Goal: Transaction & Acquisition: Book appointment/travel/reservation

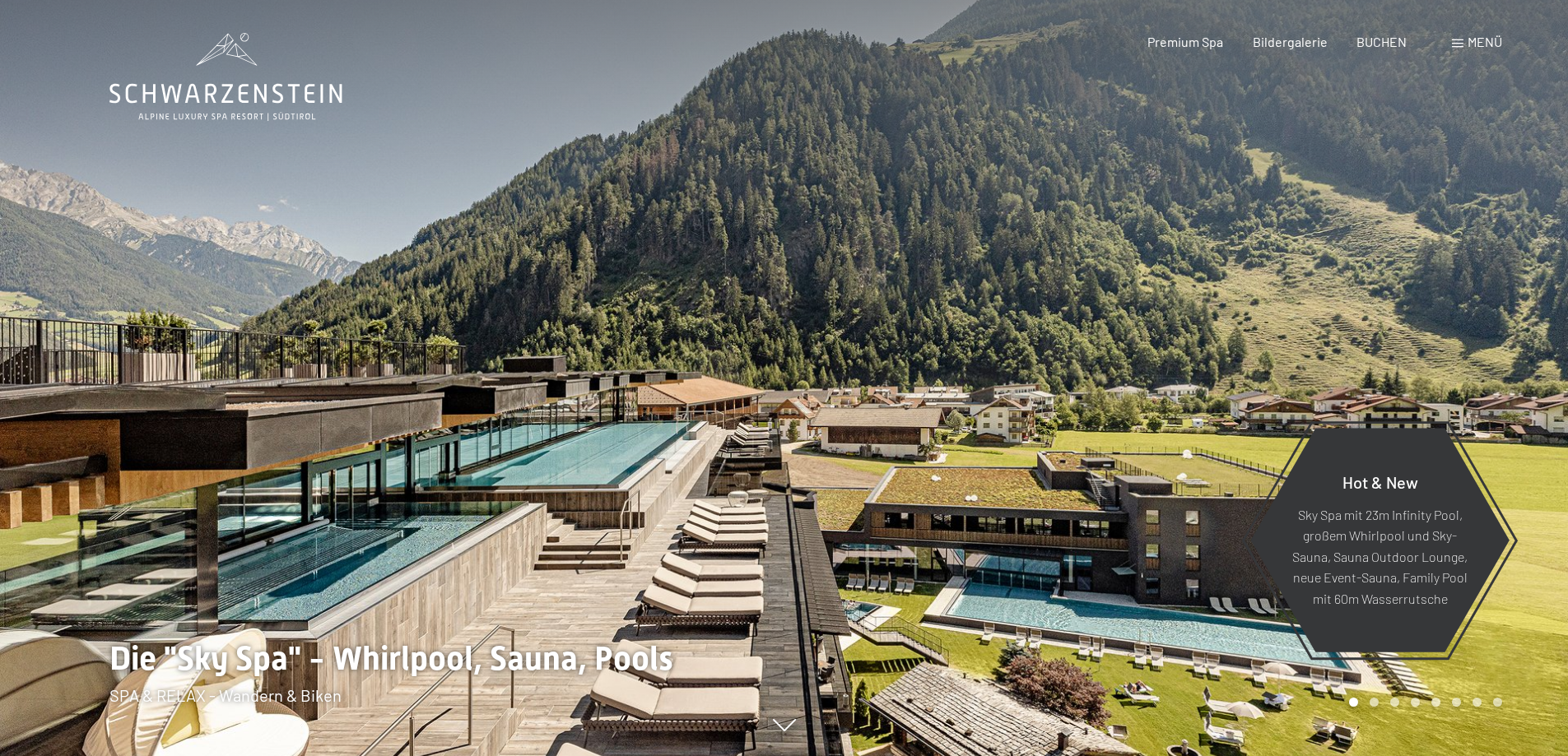
click at [1485, 41] on span "Menü" at bounding box center [1485, 41] width 35 height 16
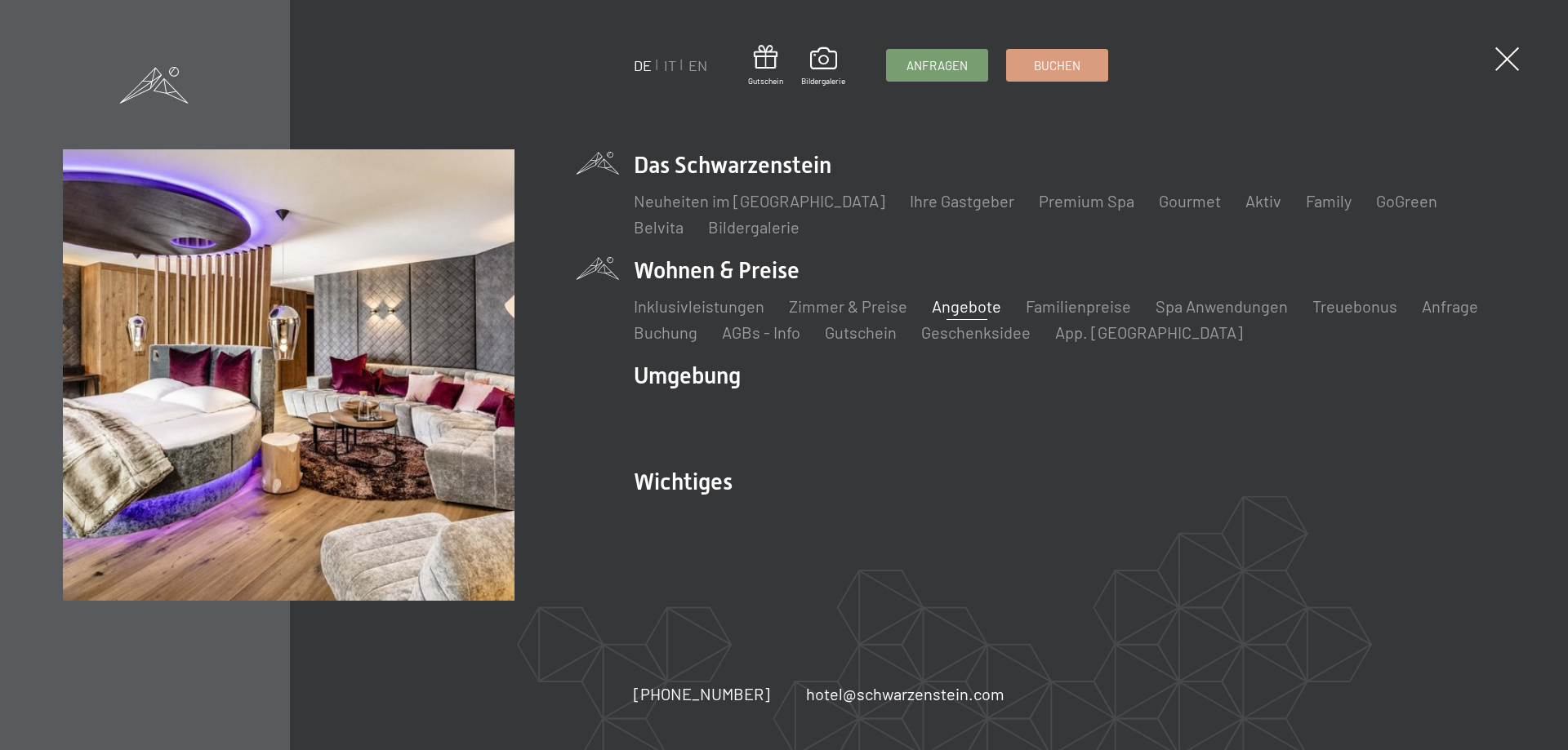
click at [975, 301] on link "Angebote" at bounding box center [966, 306] width 69 height 20
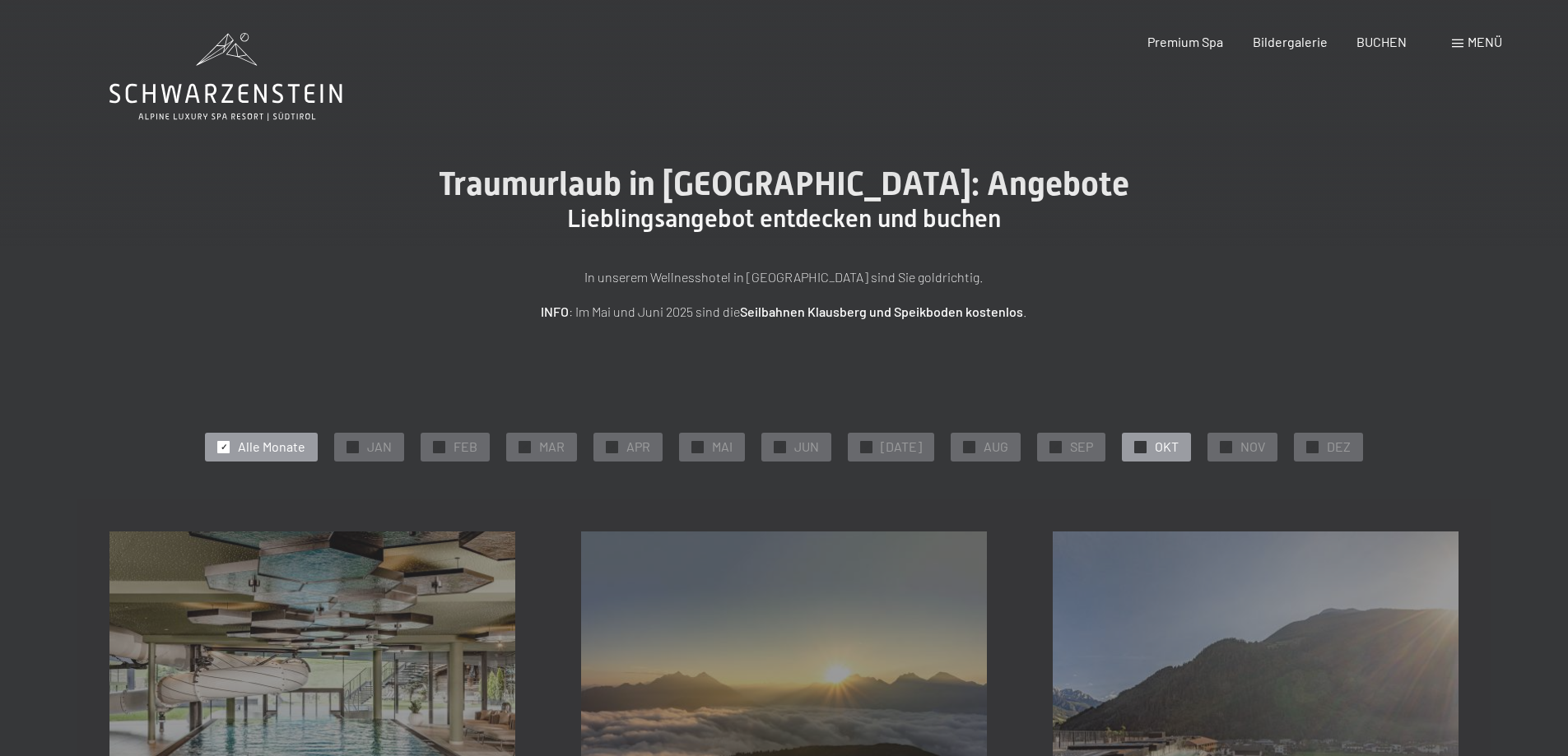
click at [1137, 444] on span "✓" at bounding box center [1140, 446] width 7 height 12
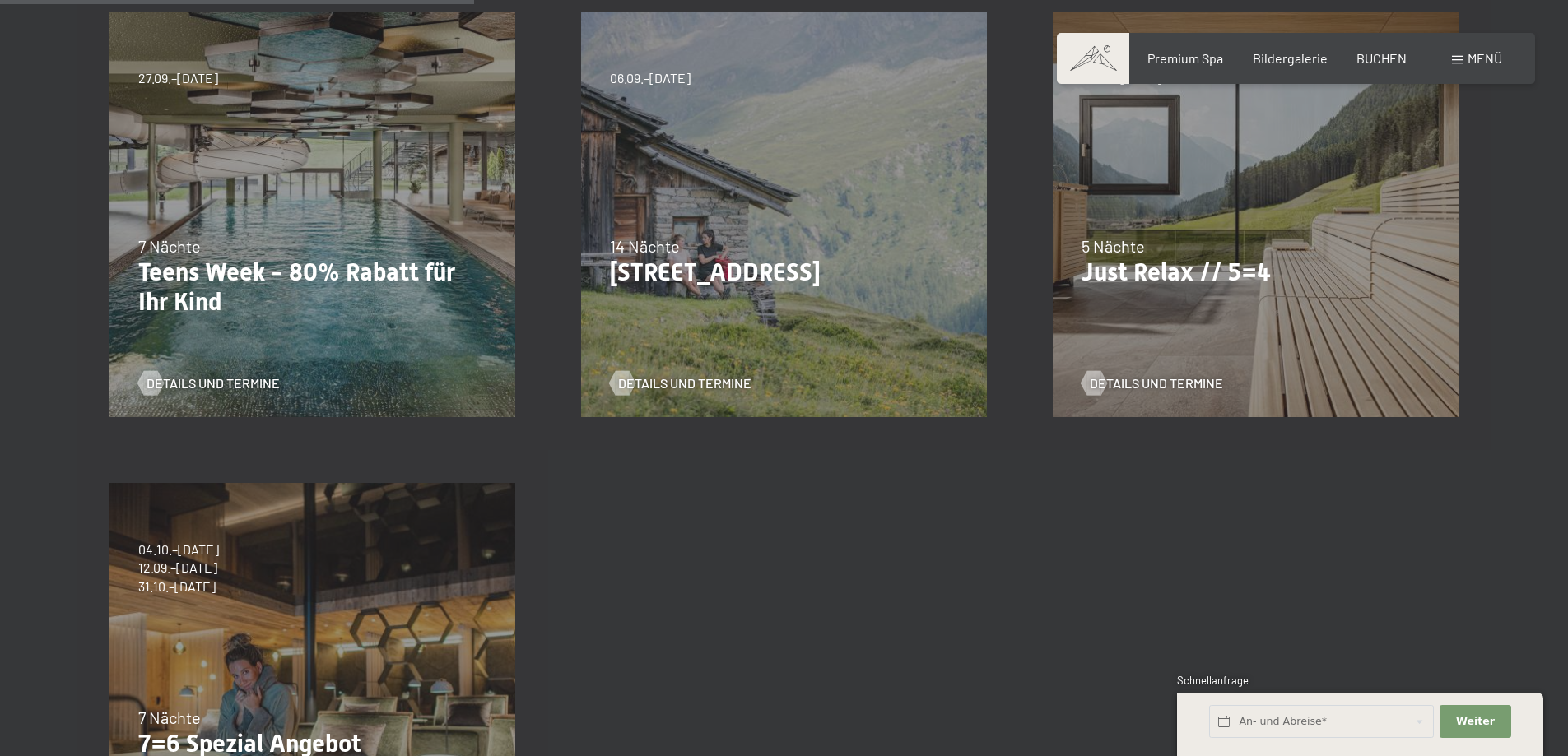
scroll to position [586, 0]
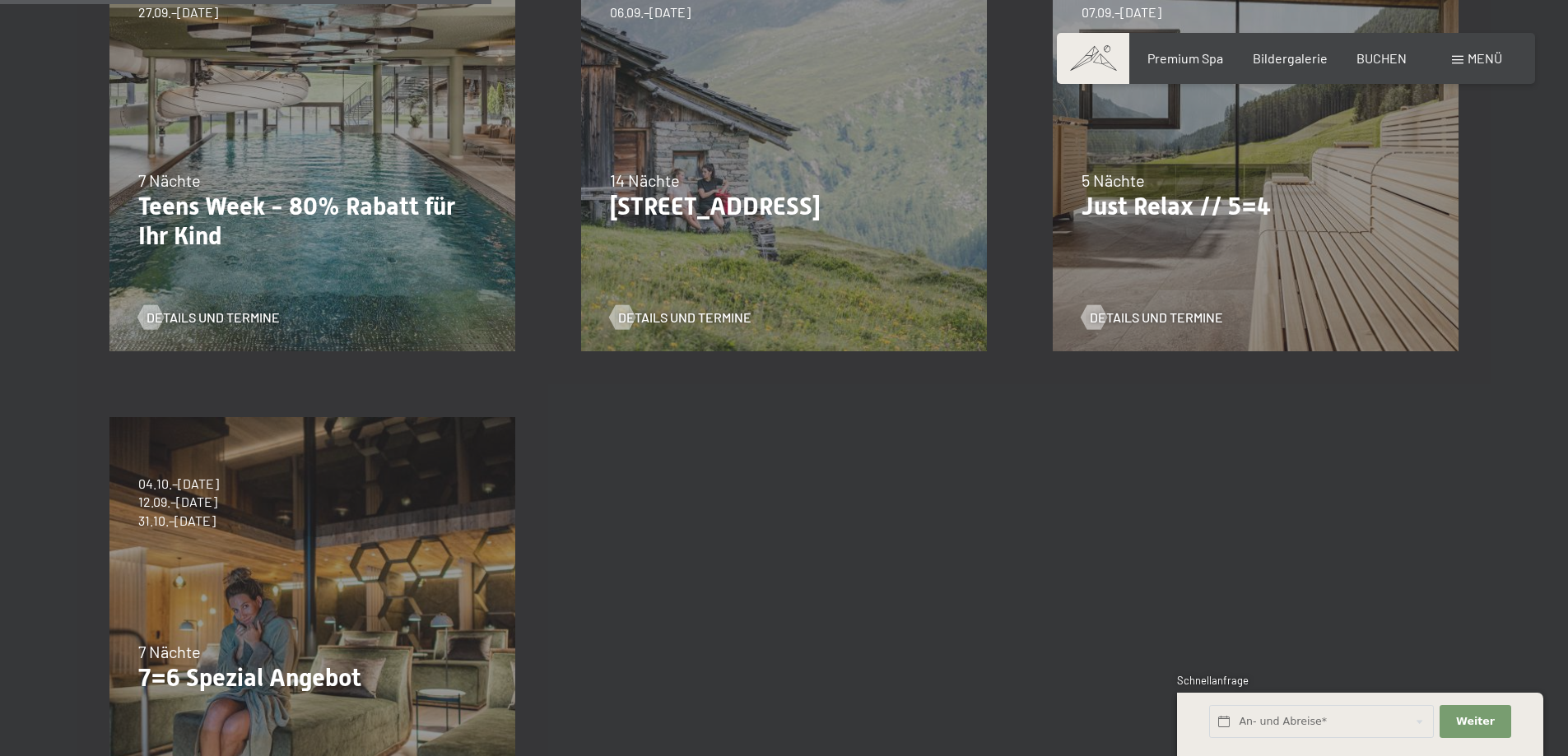
click at [220, 650] on div "7 Nächte" at bounding box center [312, 651] width 349 height 23
click at [213, 516] on span "31.10.–26.12.2026" at bounding box center [179, 520] width 81 height 18
click at [417, 636] on div "04.10.–26.10.2025 01.11.–21.12.2025 10.01.–01.02.2026 07.03.–29.03.2026 16.05.–…" at bounding box center [312, 619] width 471 height 471
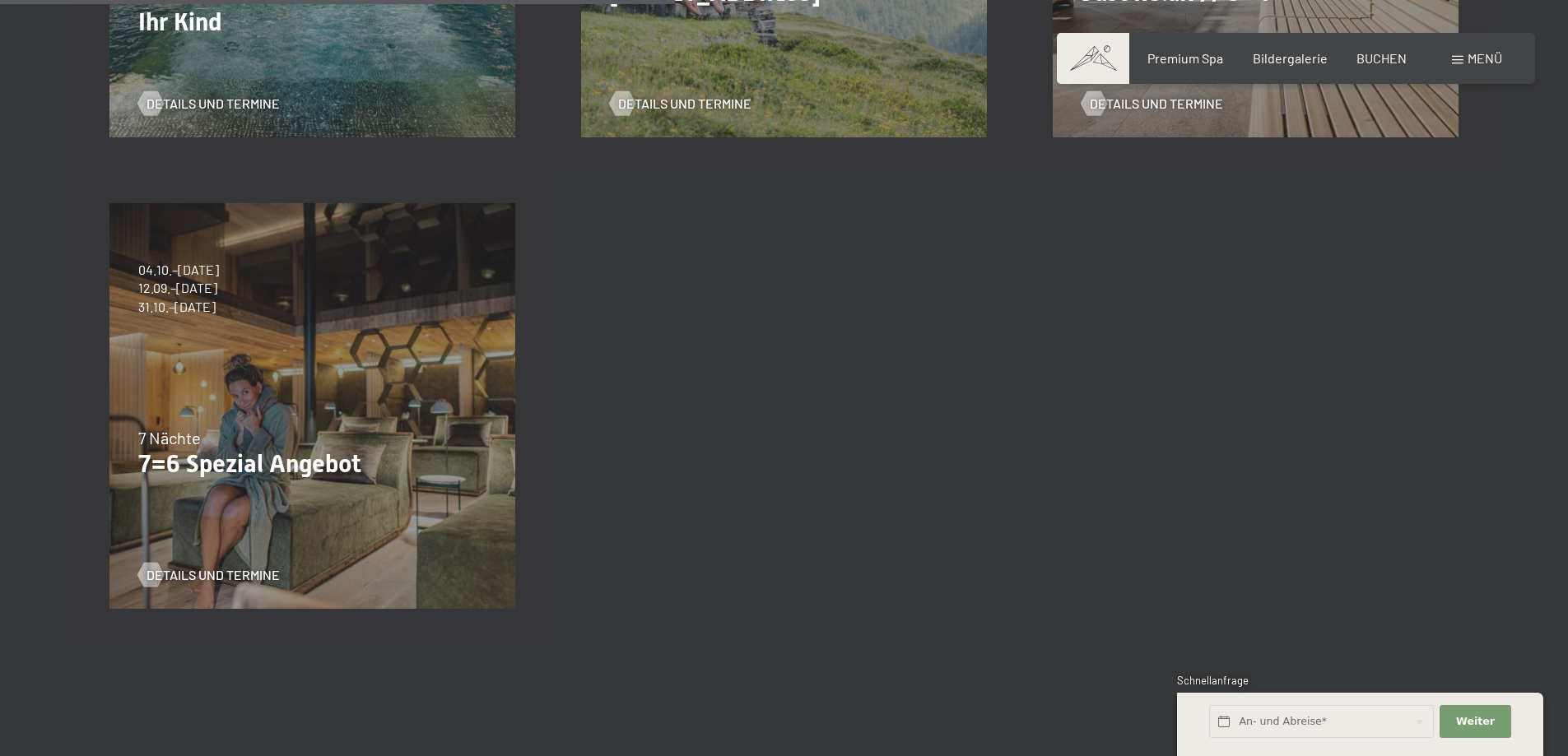
scroll to position [809, 0]
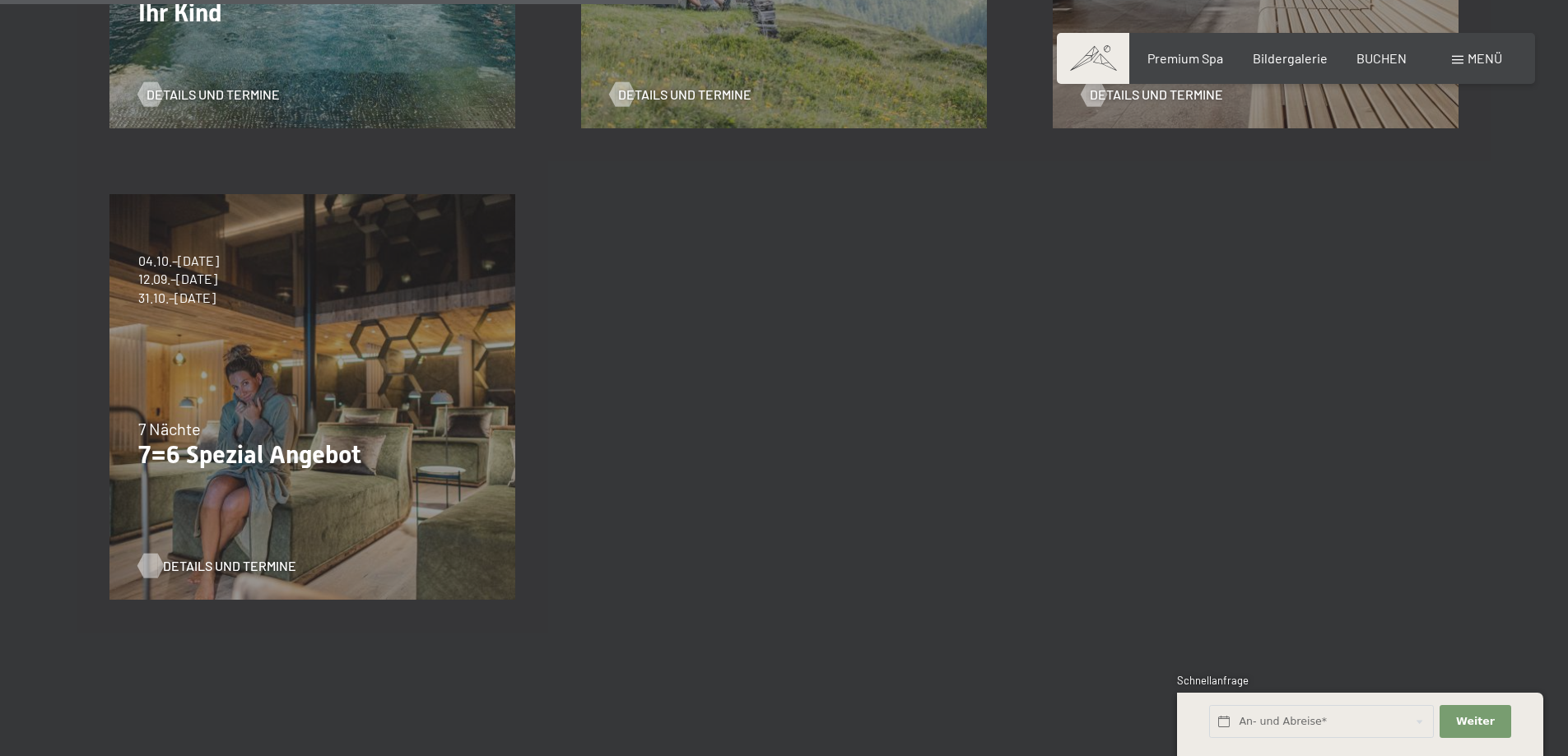
click at [224, 560] on span "Details und Termine" at bounding box center [230, 566] width 133 height 18
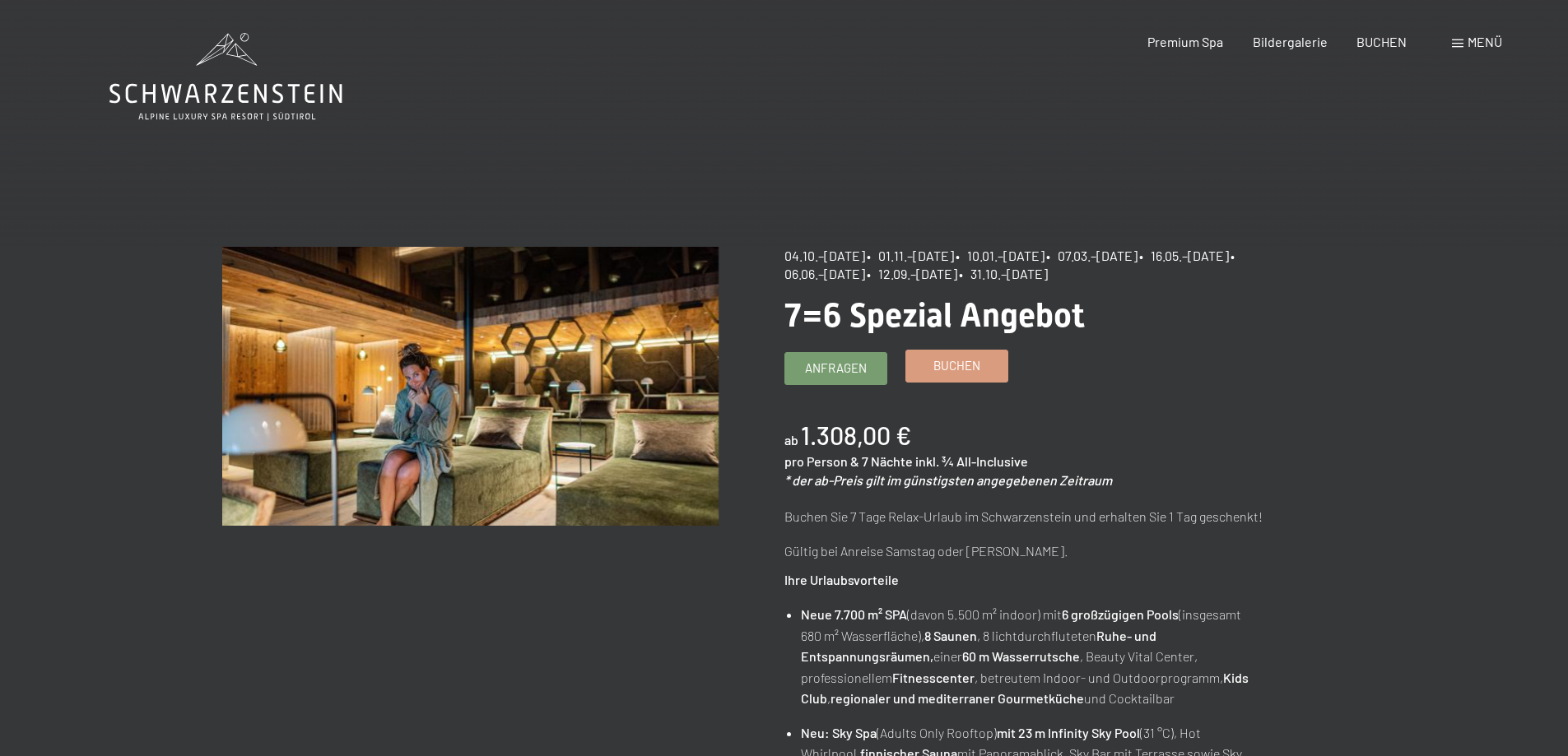
click at [932, 362] on link "Buchen" at bounding box center [957, 366] width 101 height 31
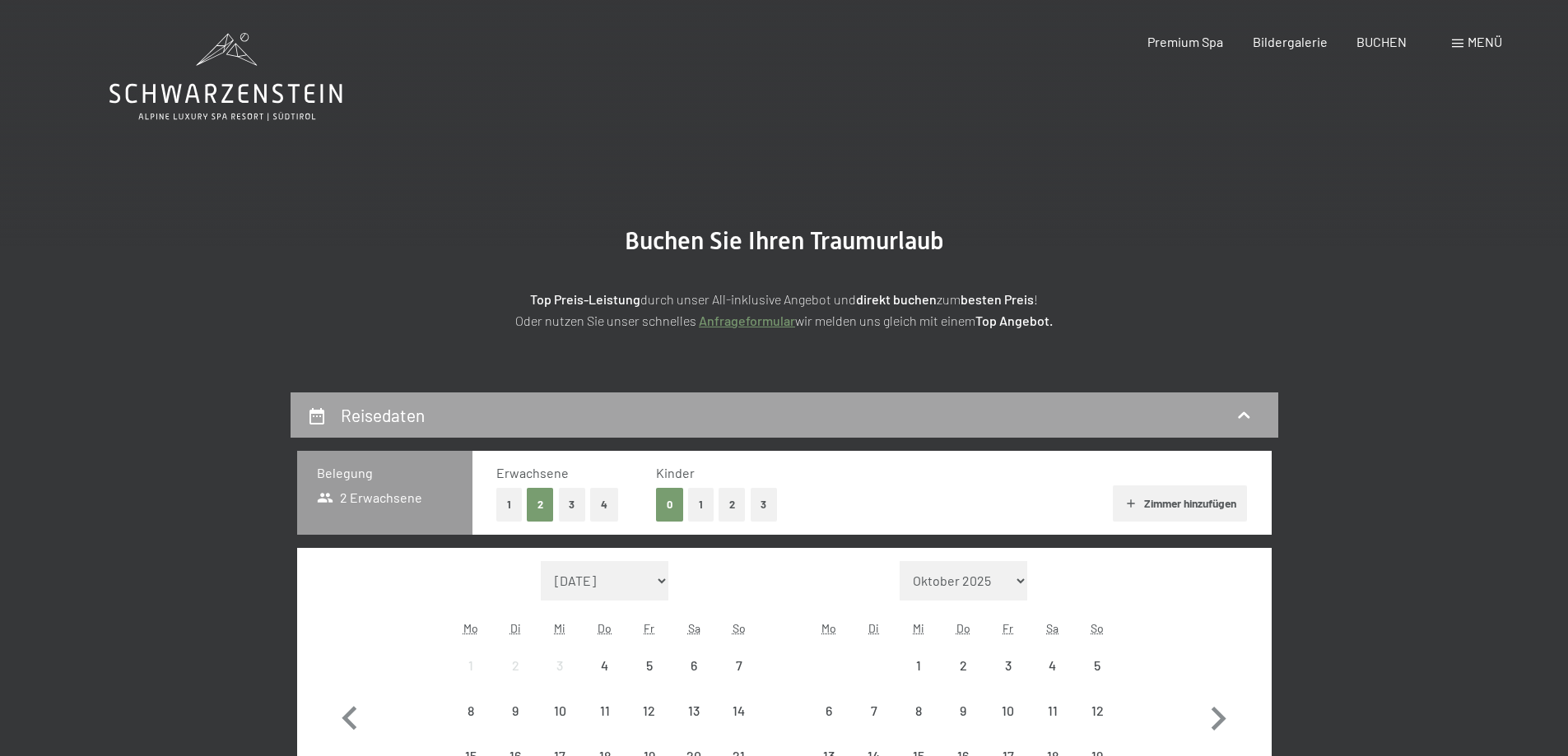
select select "[DATE]"
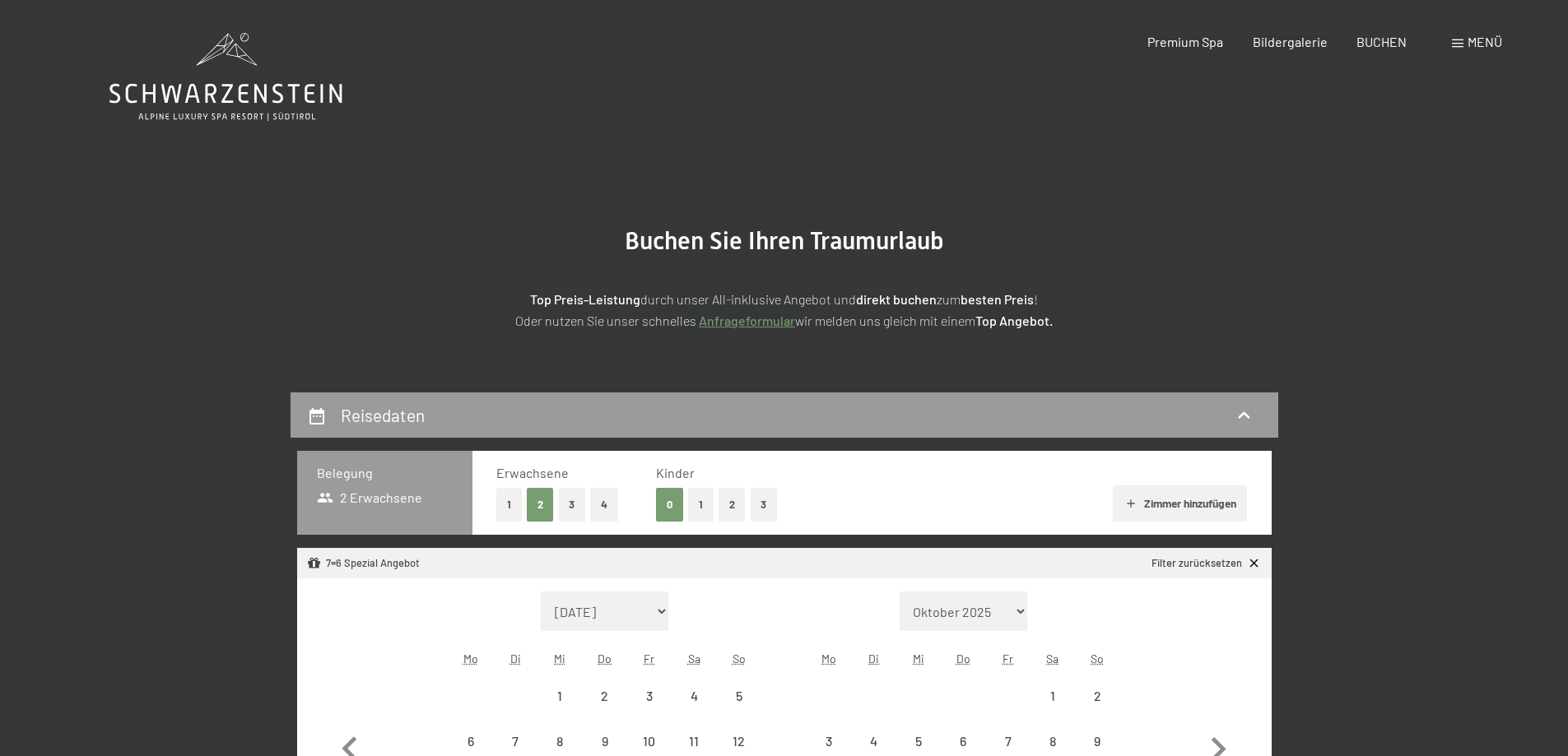
select select "[DATE]"
click at [567, 498] on button "3" at bounding box center [572, 504] width 27 height 34
select select "[DATE]"
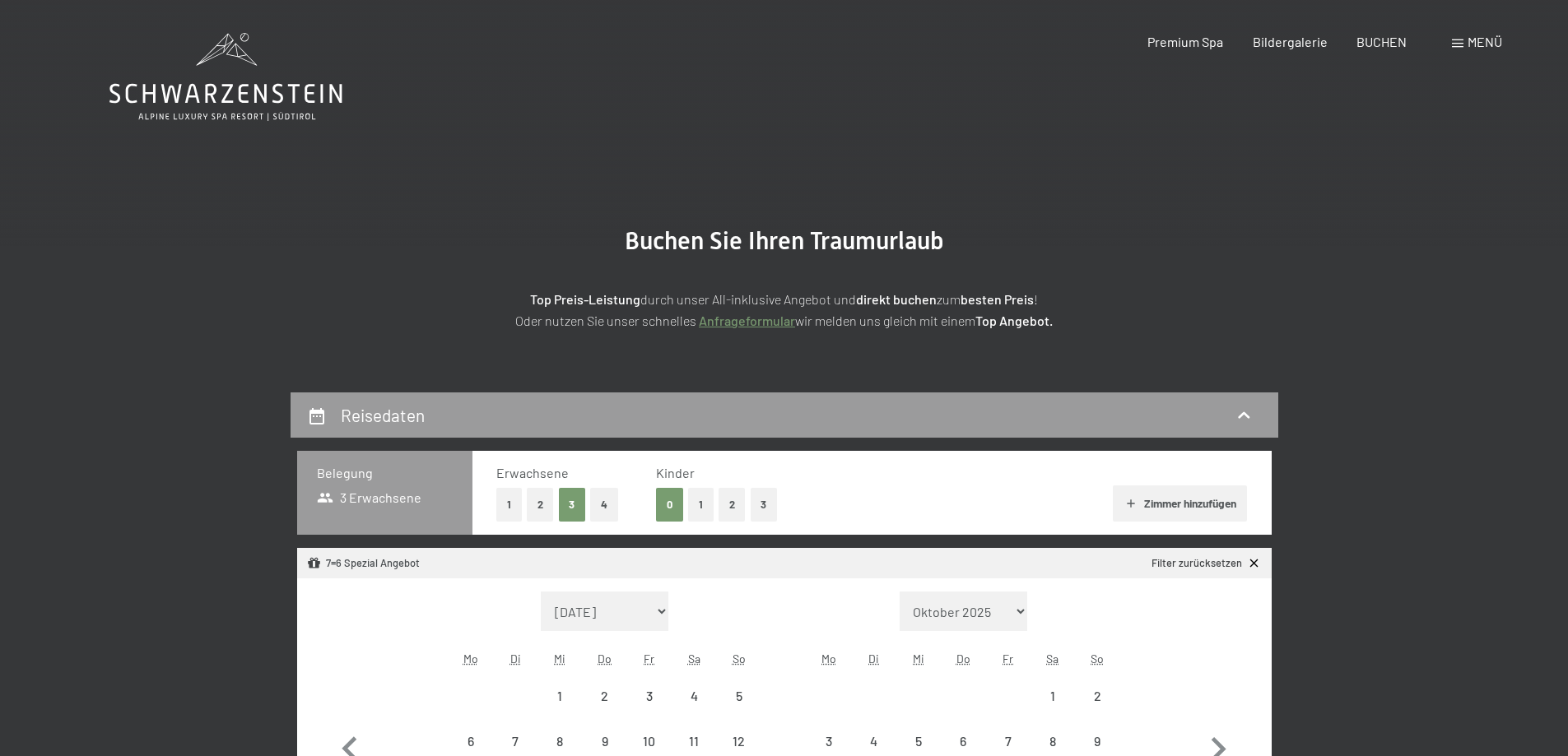
select select "[DATE]"
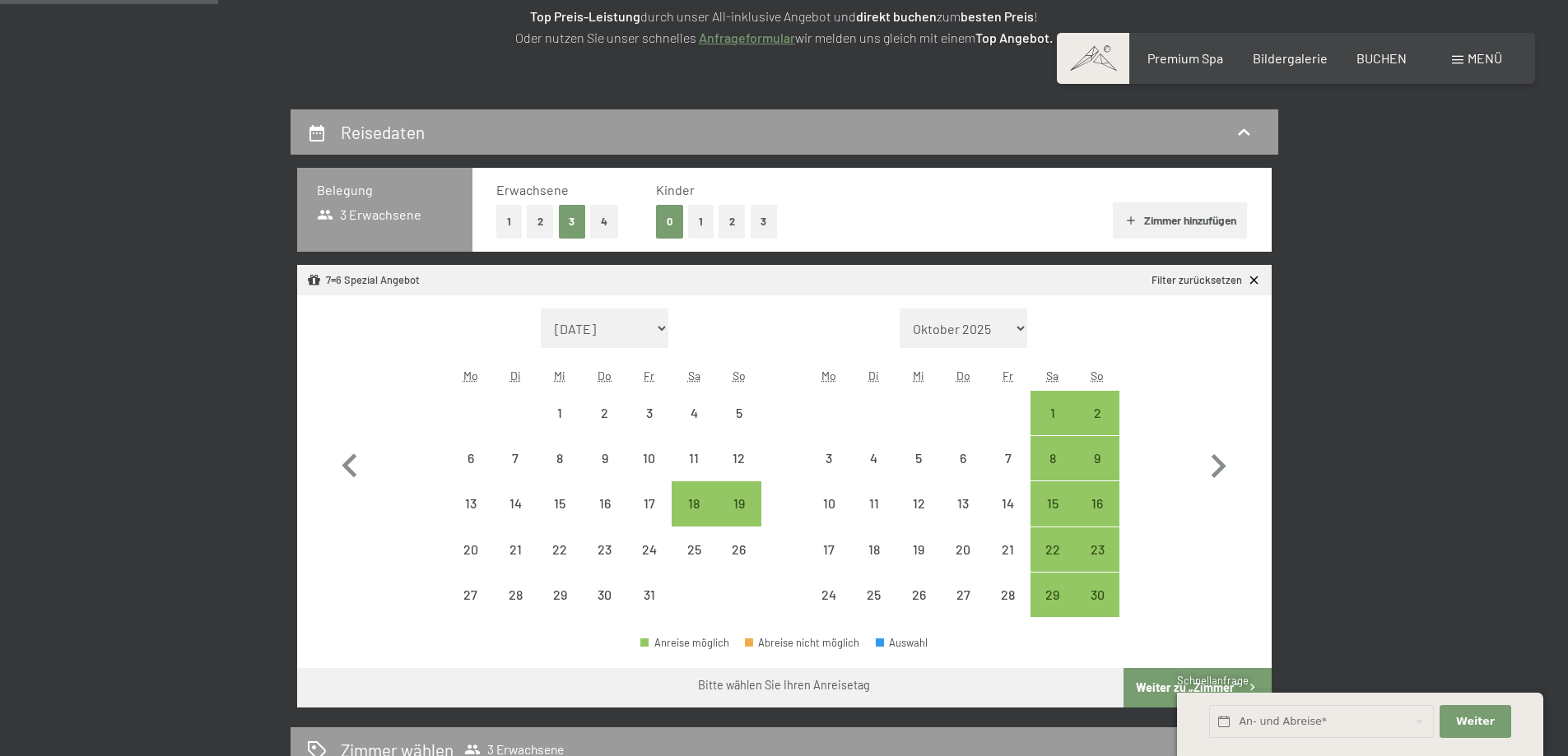
scroll to position [289, 0]
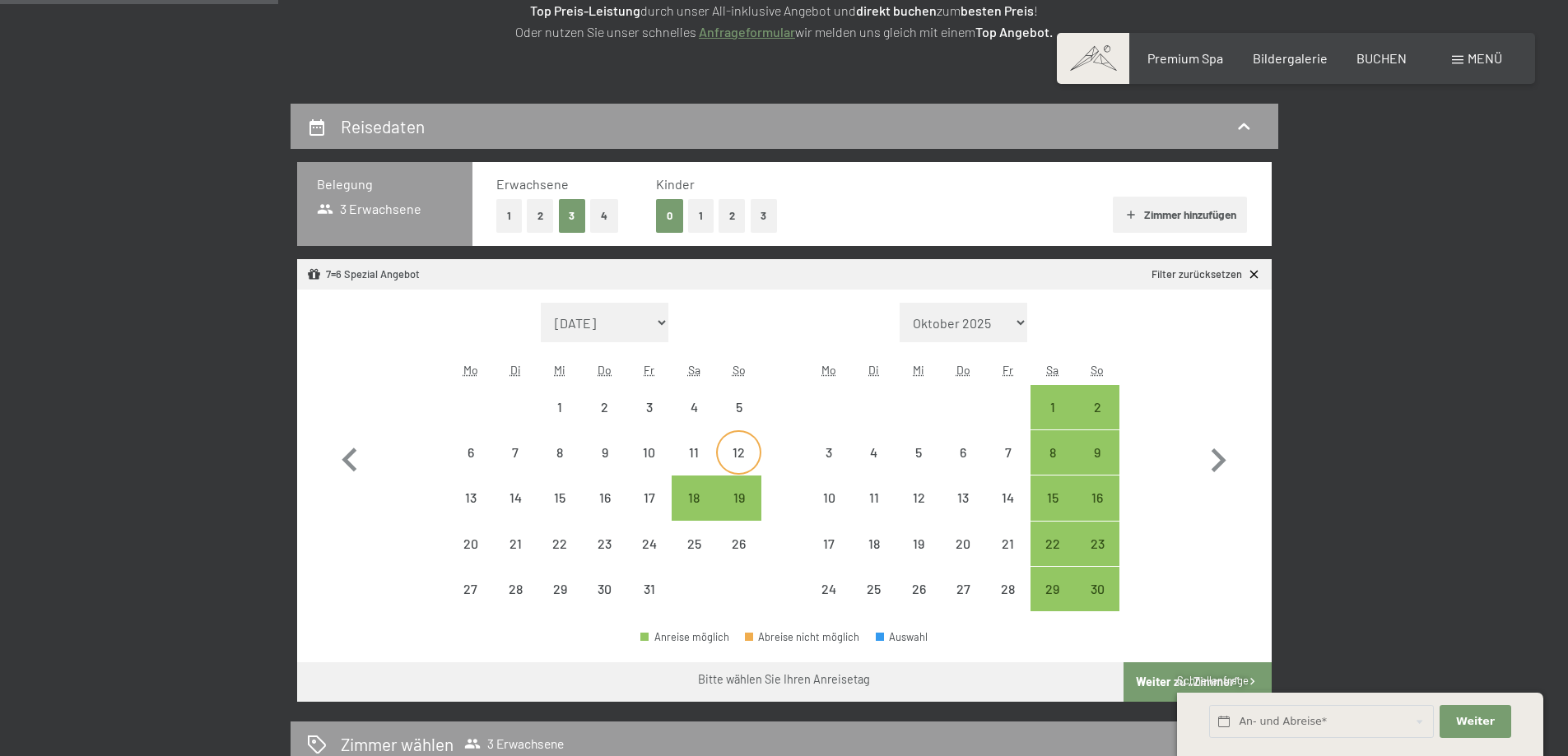
click at [733, 443] on div "12" at bounding box center [738, 452] width 41 height 41
select select "[DATE]"
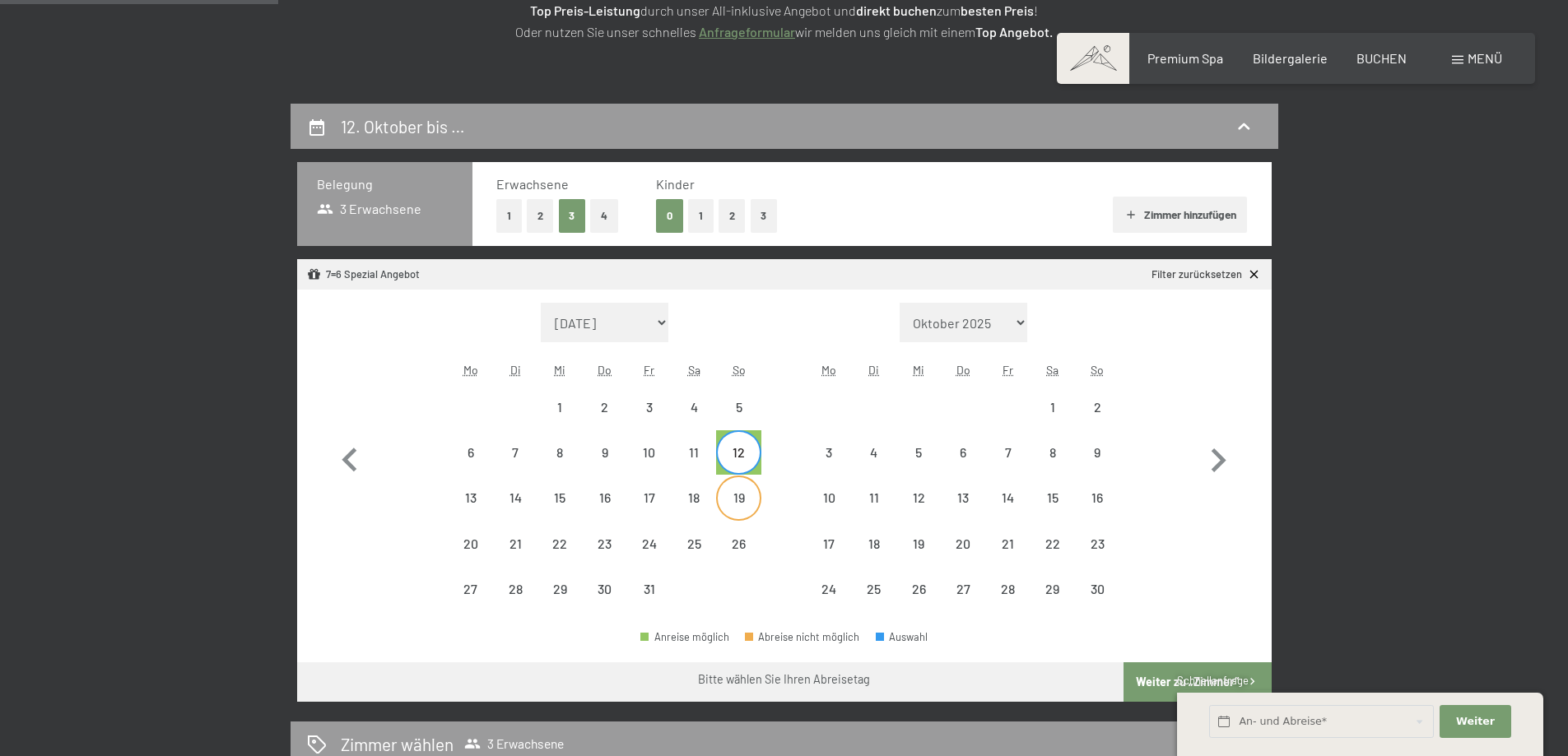
click at [733, 491] on div "19" at bounding box center [738, 511] width 41 height 41
select select "[DATE]"
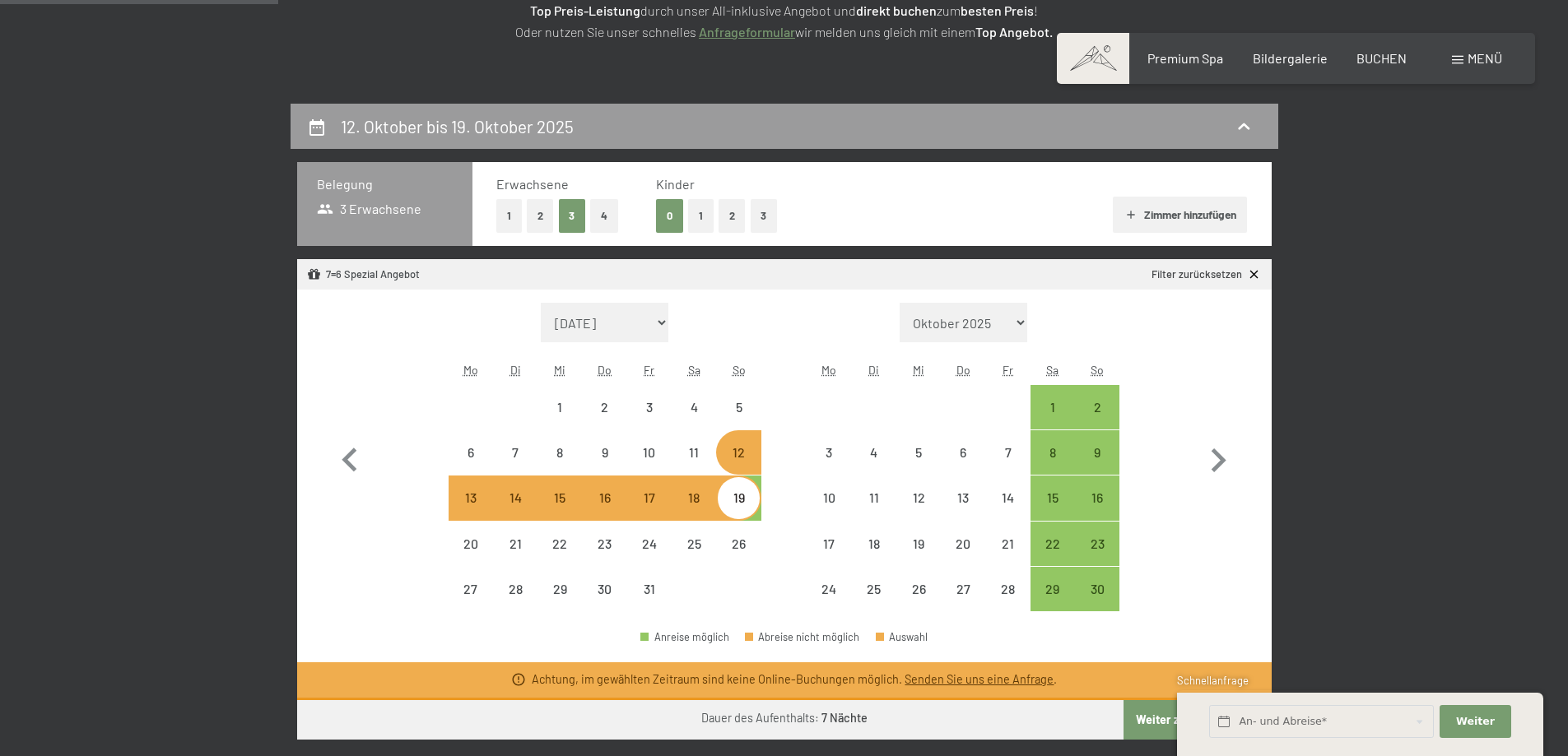
click at [736, 452] on div "12" at bounding box center [738, 466] width 41 height 41
select select "[DATE]"
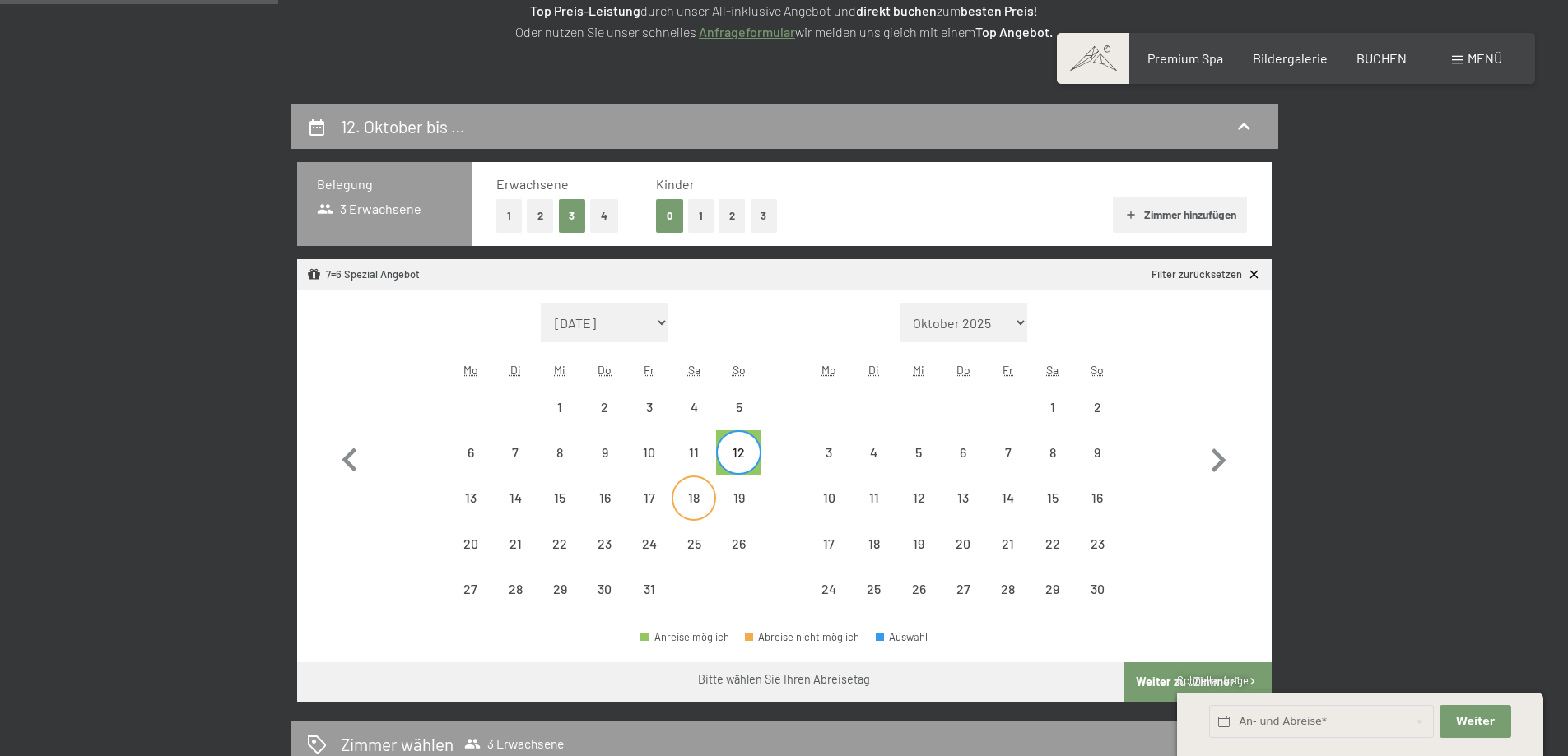
click at [682, 488] on div "18" at bounding box center [694, 497] width 41 height 41
select select "[DATE]"
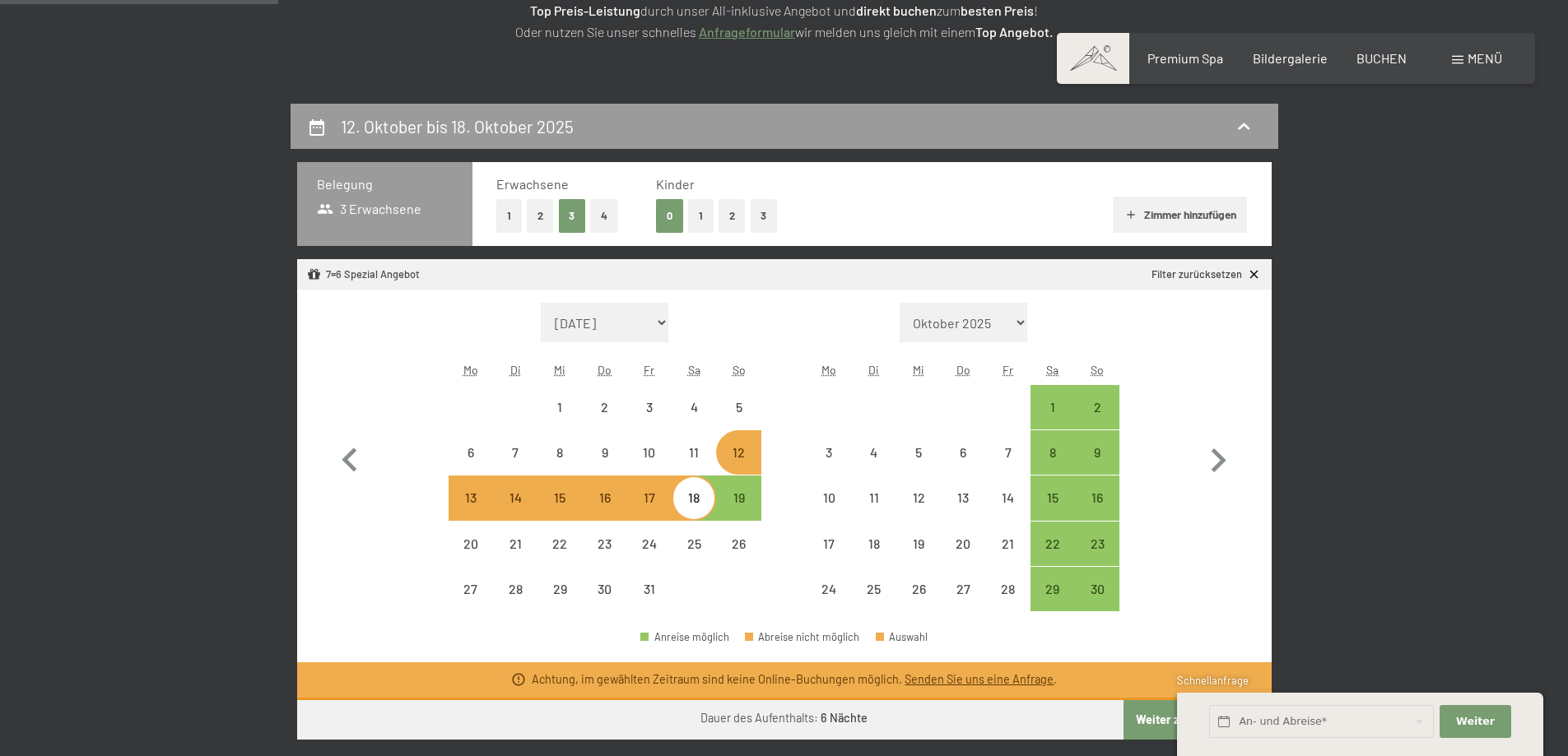
click at [541, 214] on button "2" at bounding box center [540, 216] width 27 height 34
select select "[DATE]"
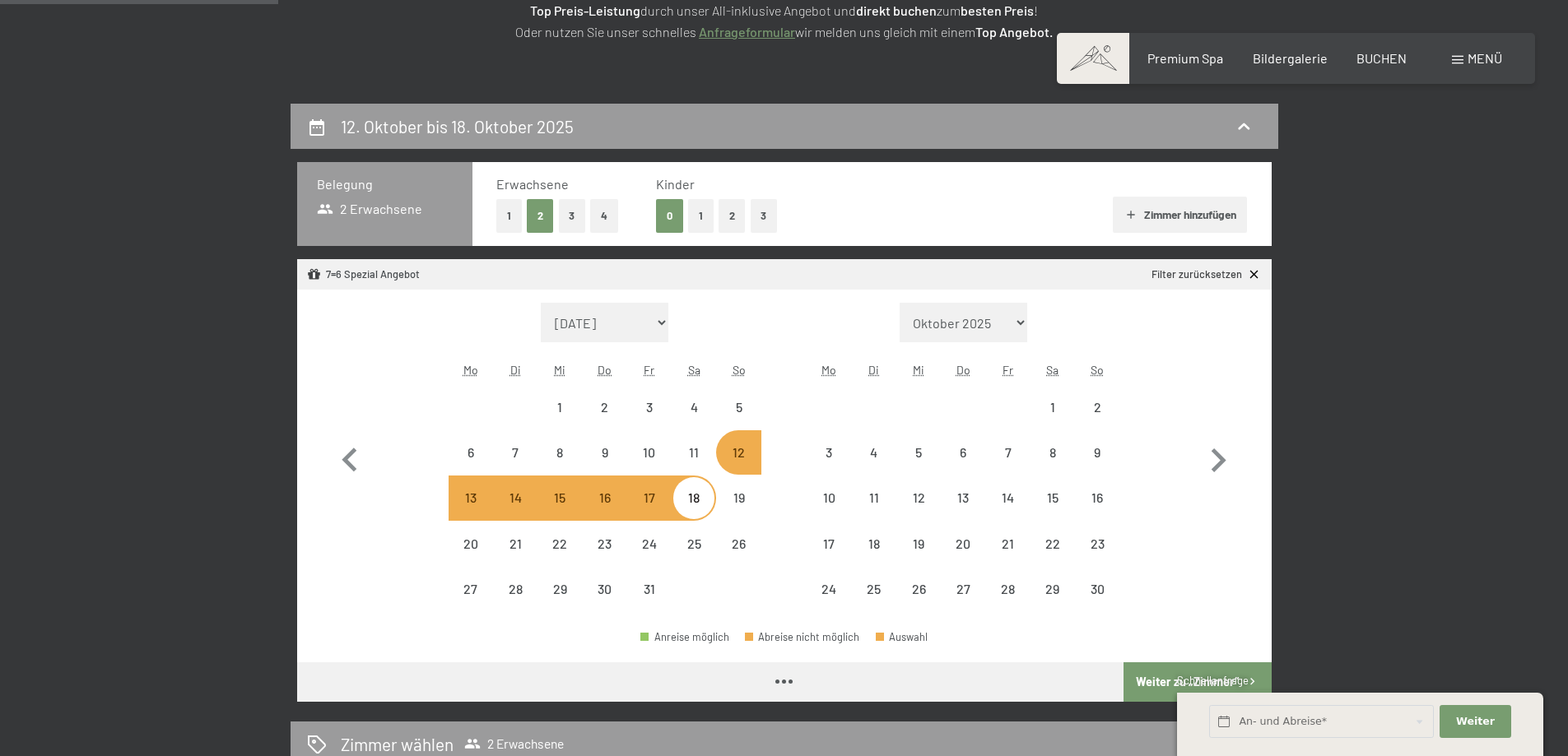
select select "[DATE]"
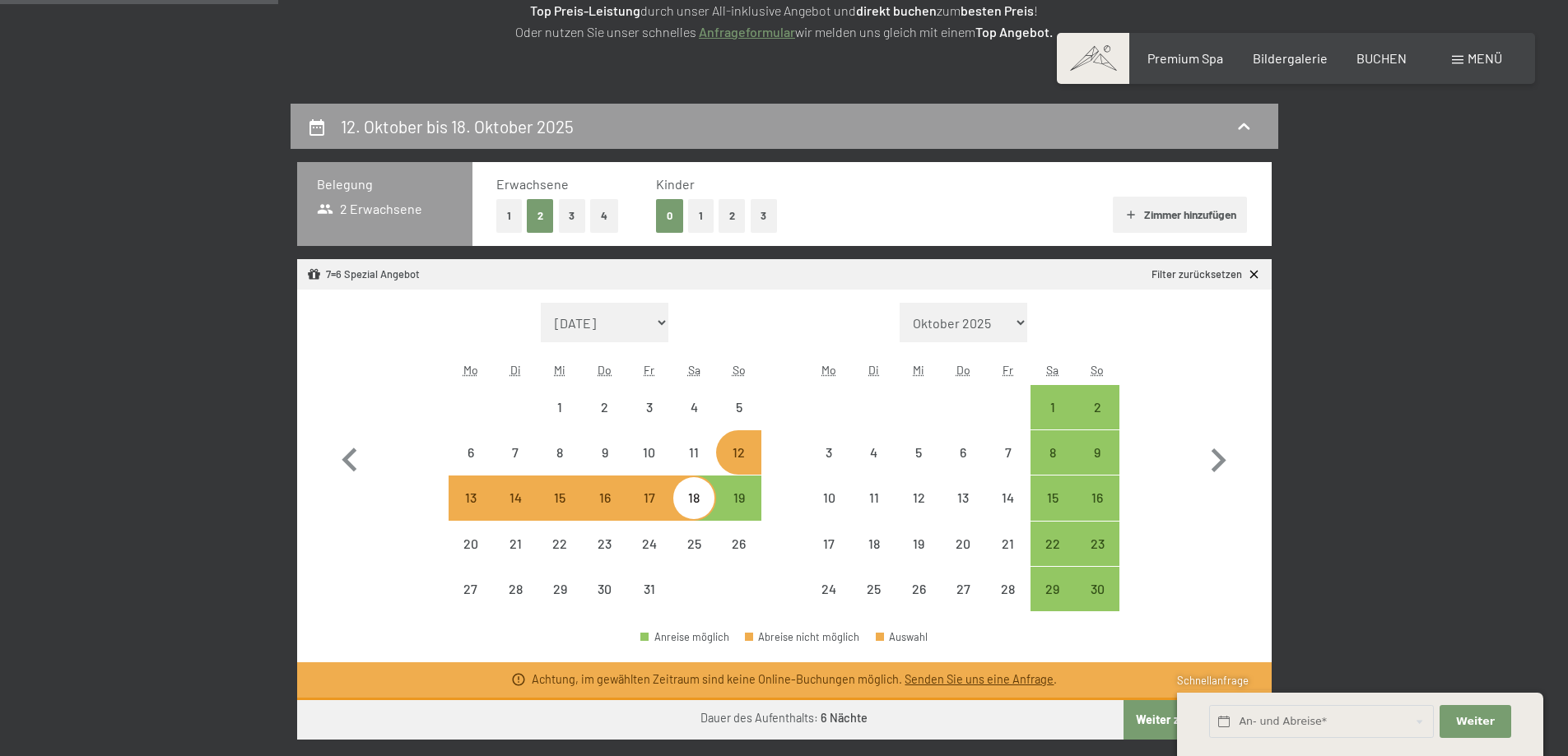
click at [743, 453] on div "12" at bounding box center [738, 466] width 41 height 41
select select "[DATE]"
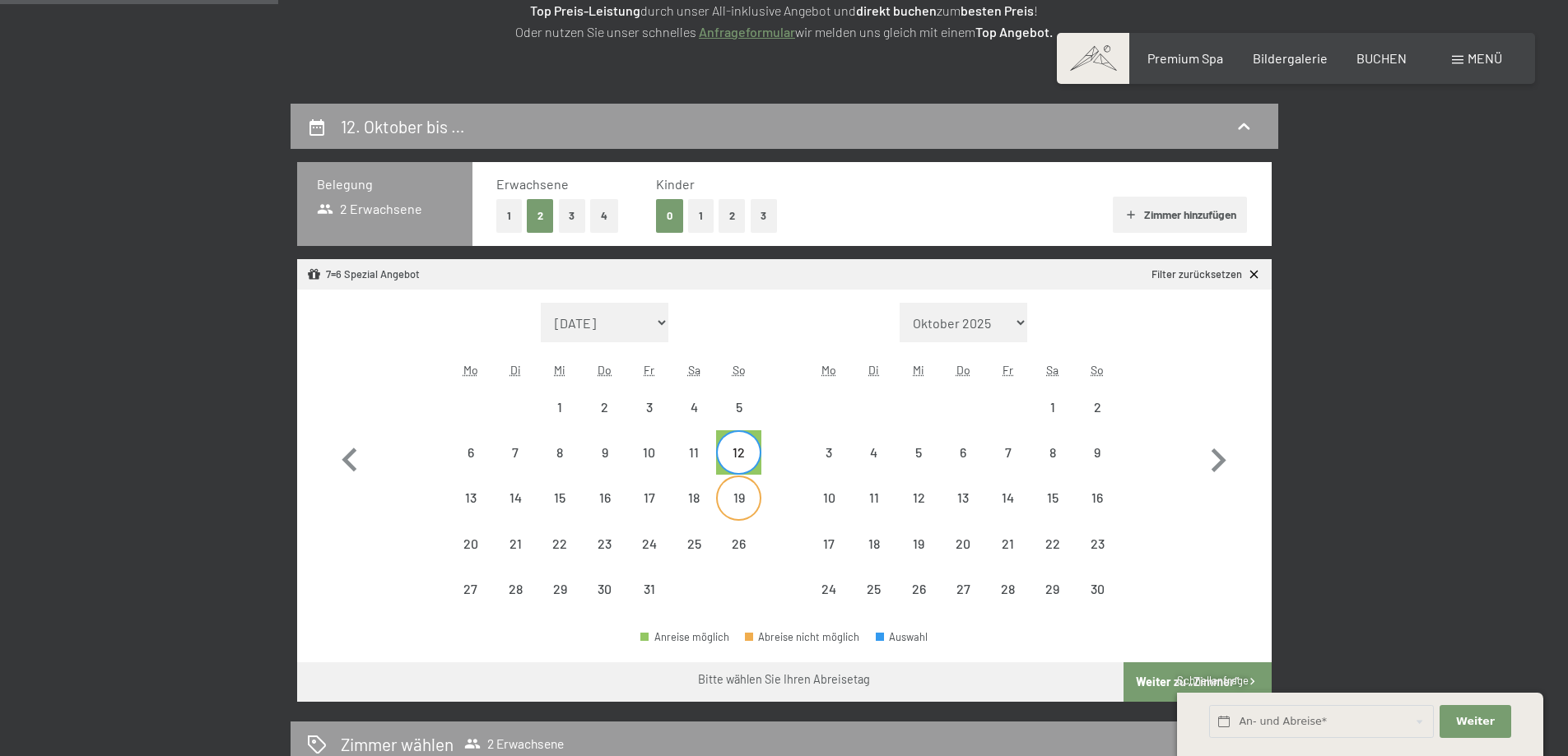
click at [731, 496] on div "19" at bounding box center [738, 511] width 41 height 41
select select "[DATE]"
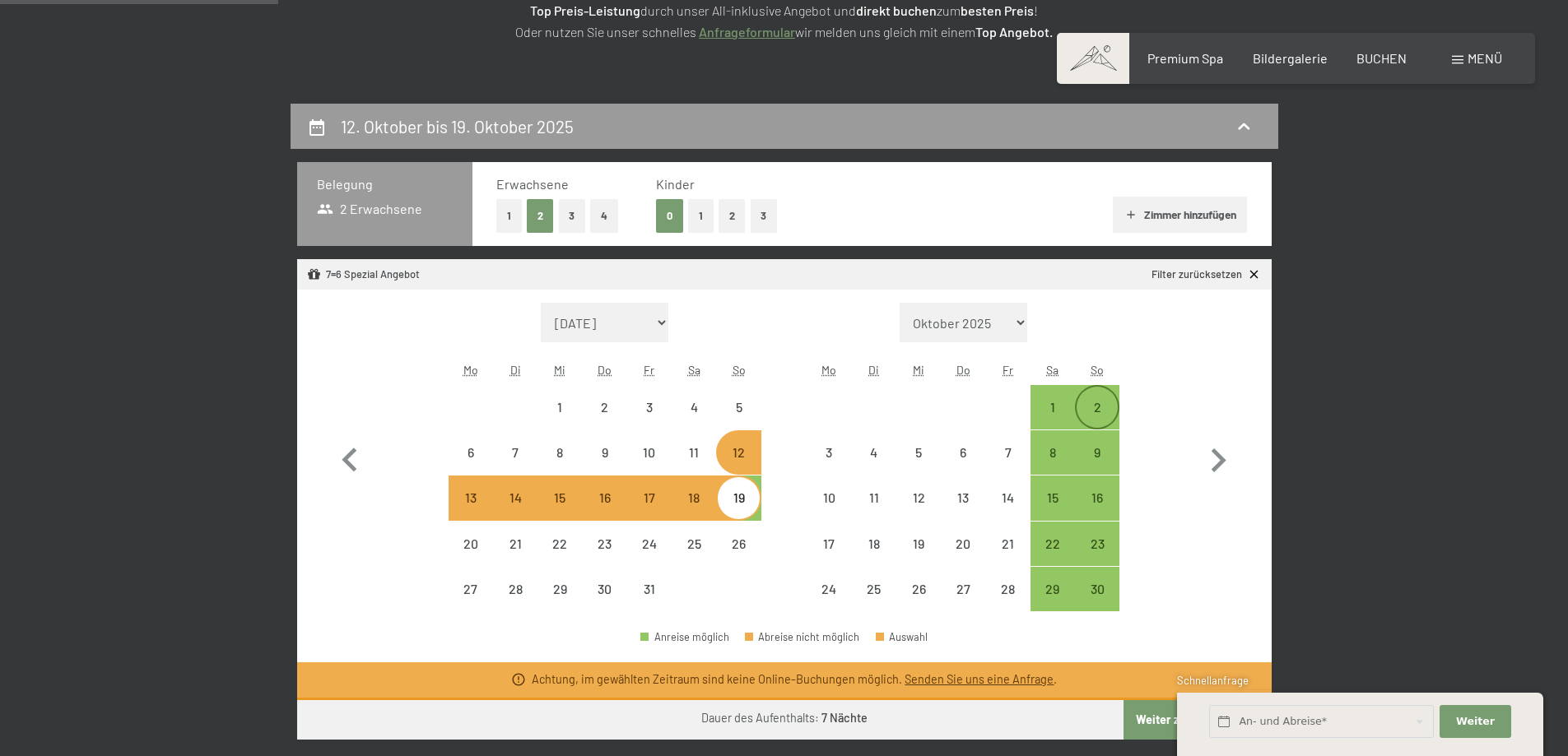
click at [1097, 394] on div "2" at bounding box center [1098, 407] width 41 height 41
select select "[DATE]"
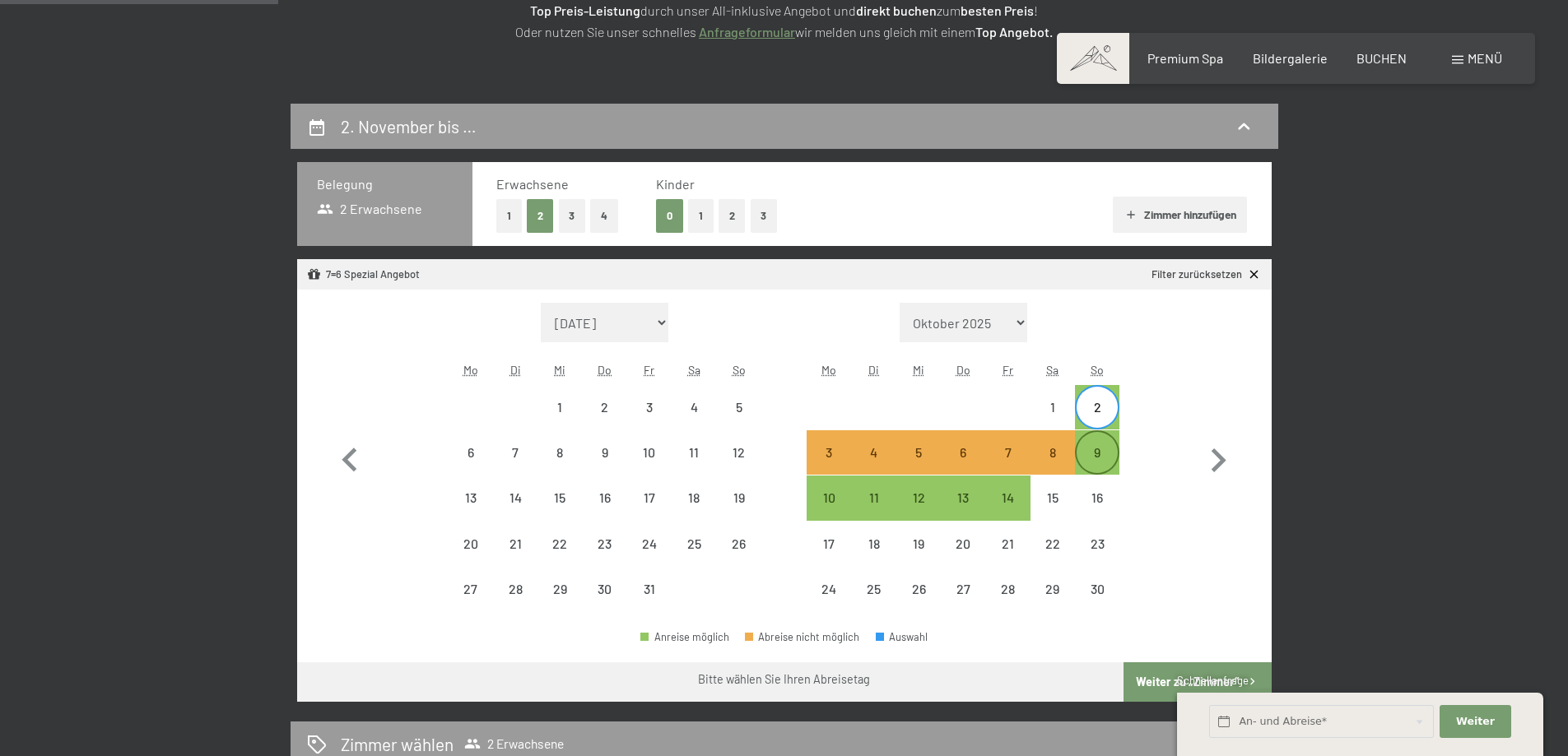
click at [1093, 444] on div "9" at bounding box center [1098, 452] width 41 height 41
select select "[DATE]"
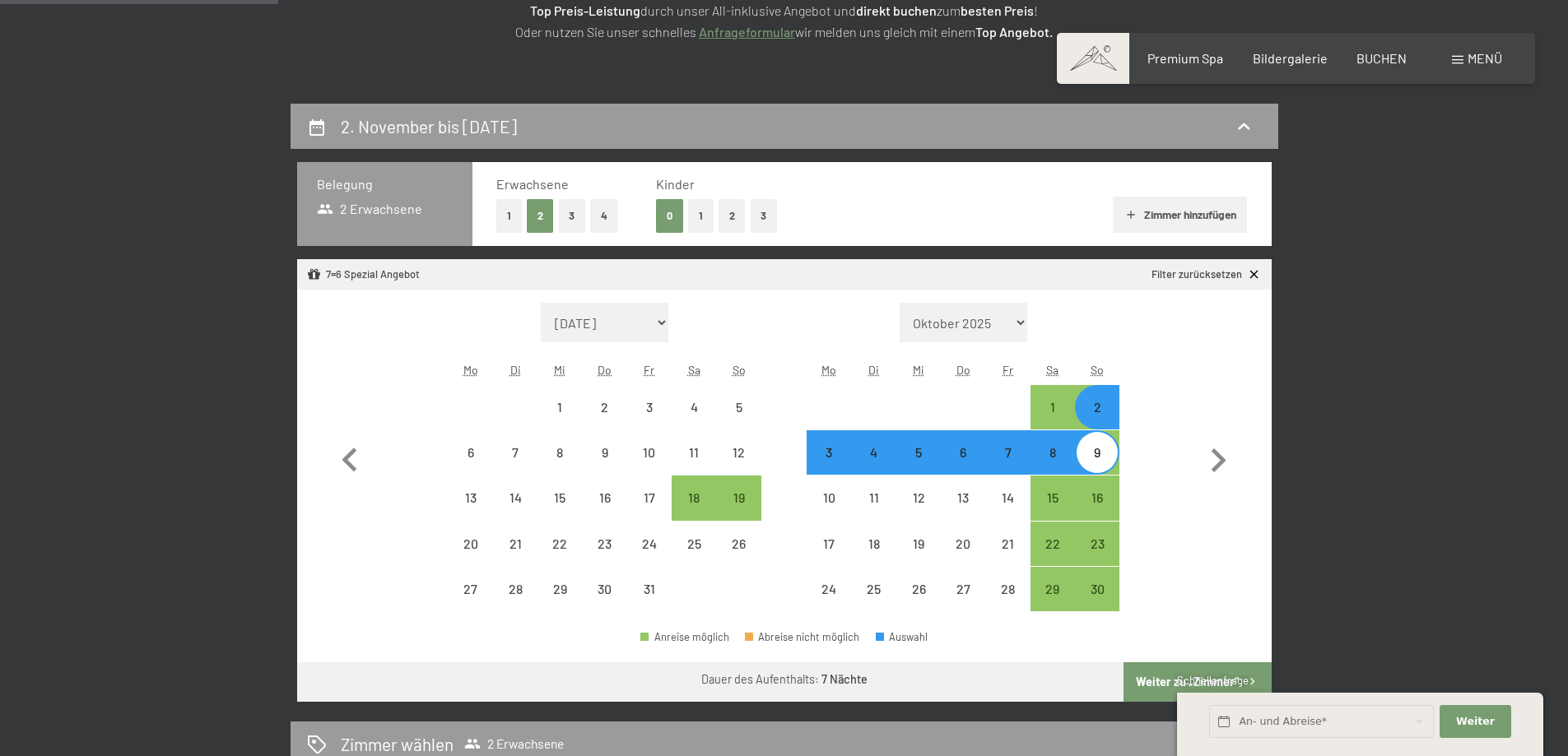
select select "[DATE]"
click at [1093, 444] on div "9" at bounding box center [1098, 452] width 41 height 41
select select "[DATE]"
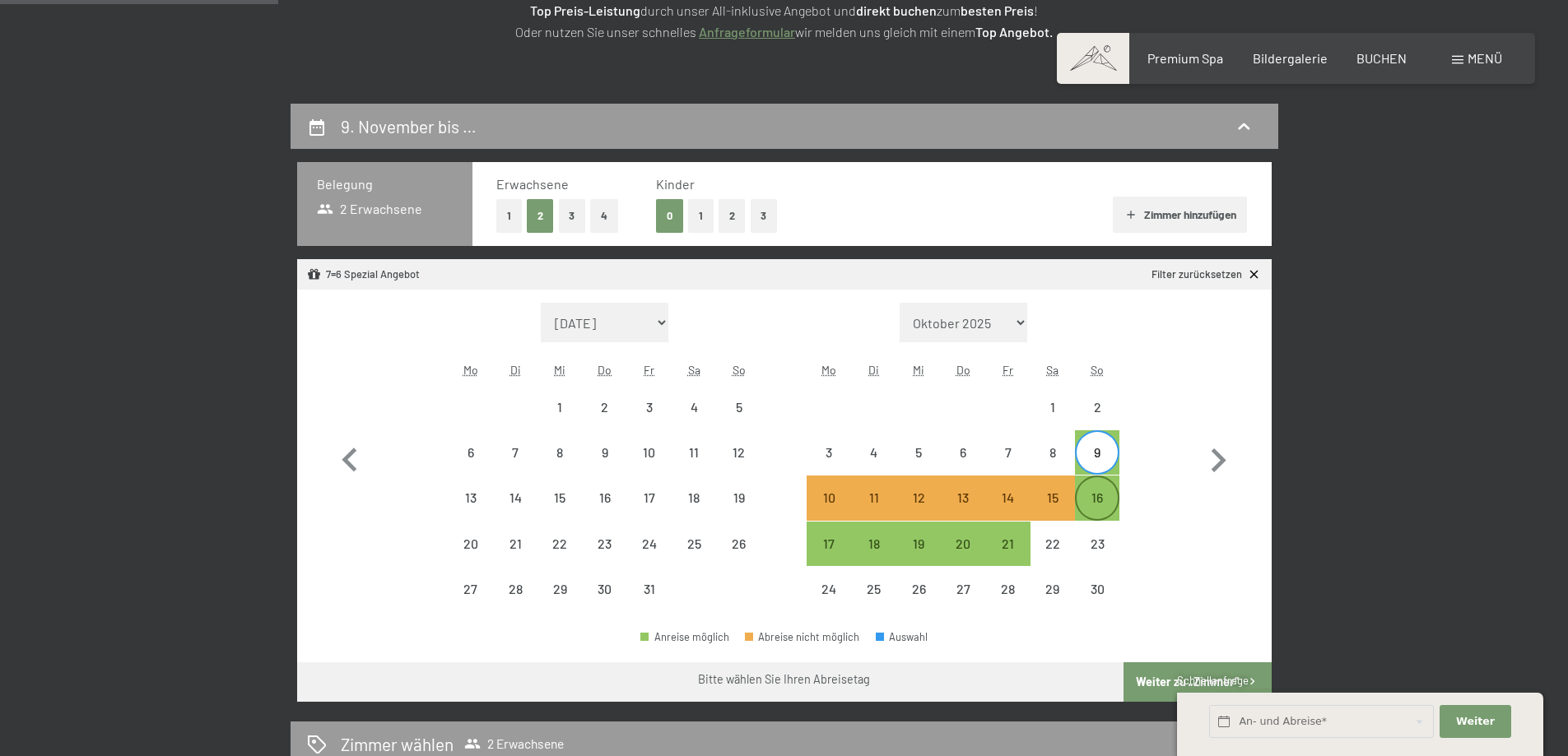
click at [1088, 499] on div "16" at bounding box center [1098, 511] width 41 height 41
select select "[DATE]"
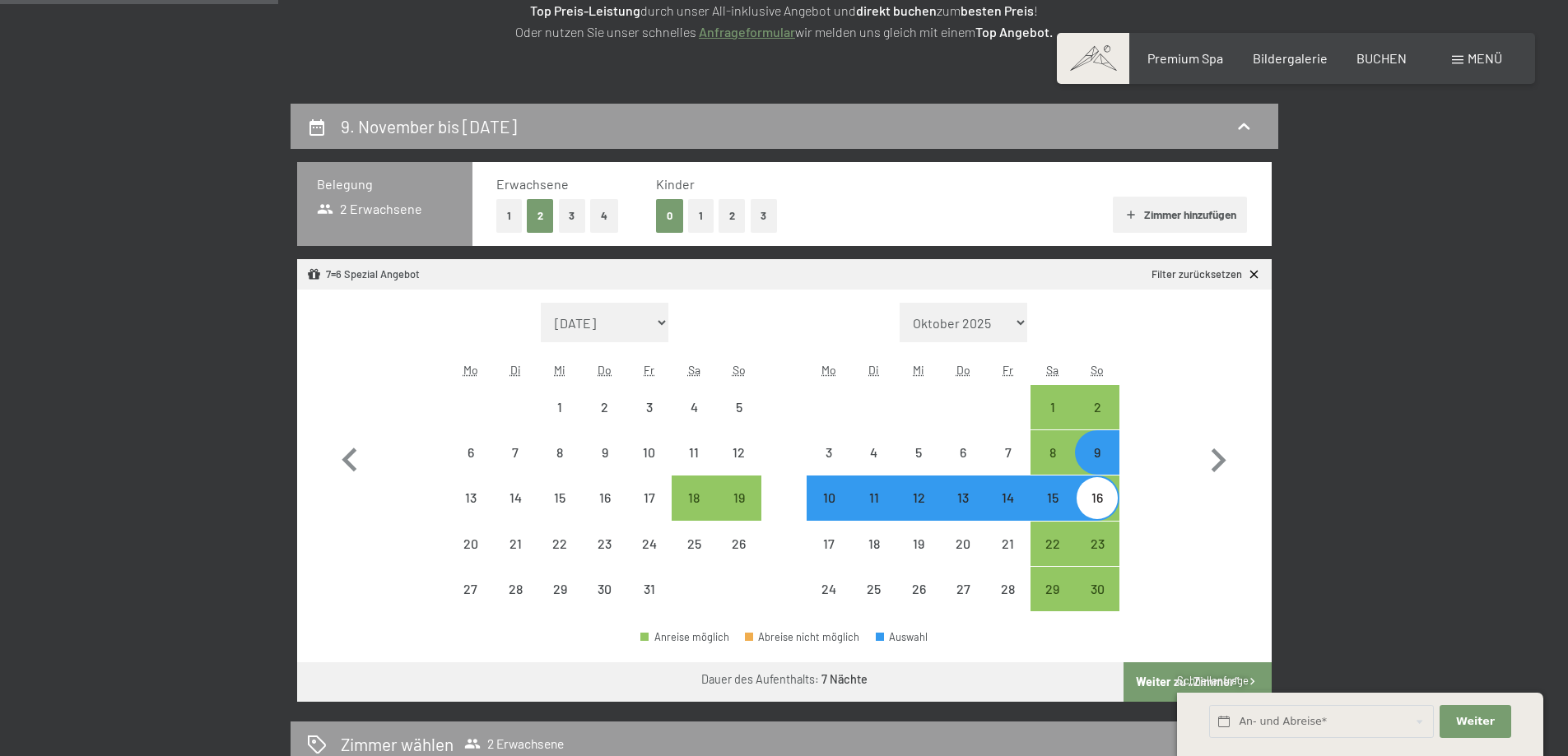
select select "[DATE]"
click at [1168, 680] on button "Weiter zu „Zimmer“" at bounding box center [1197, 682] width 147 height 40
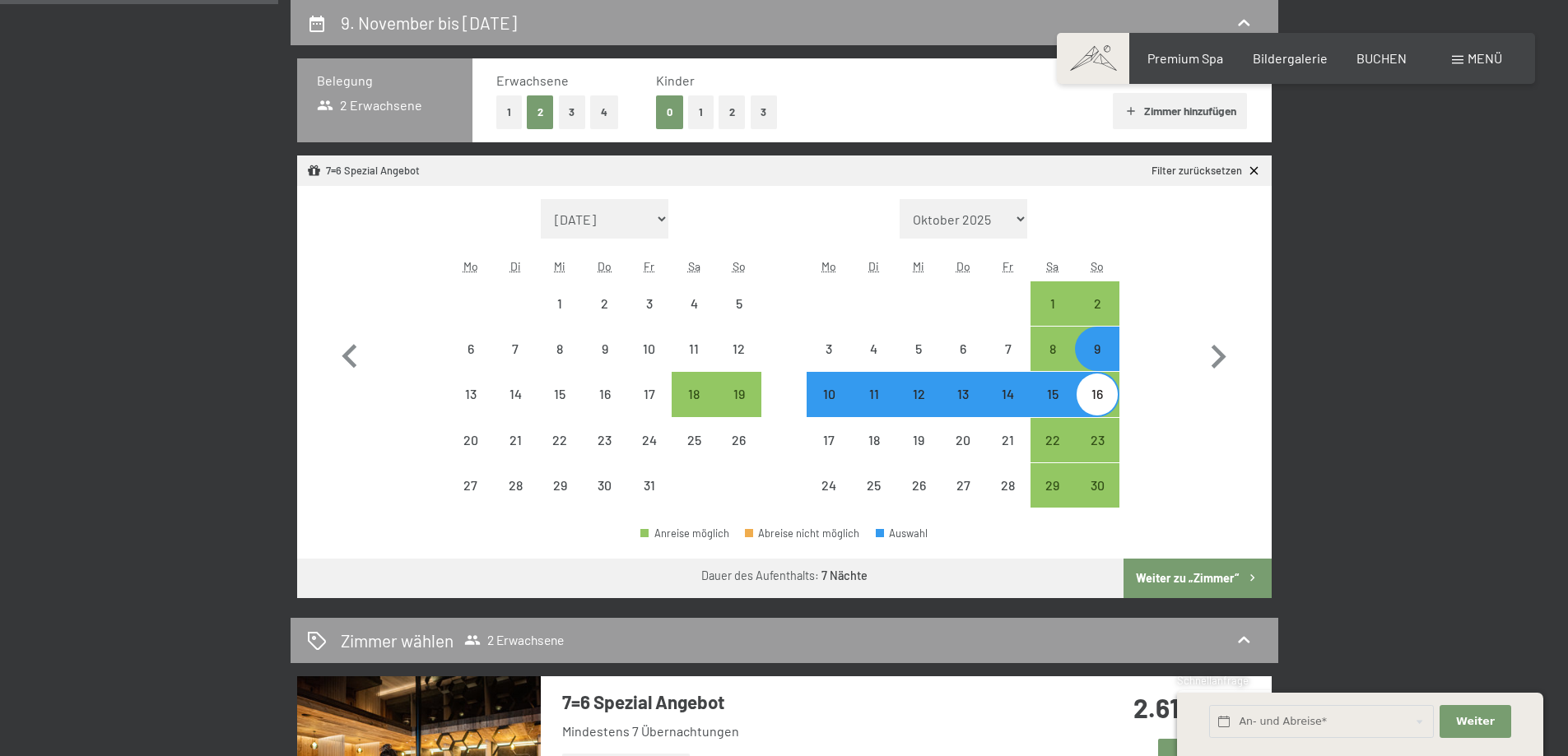
select select "[DATE]"
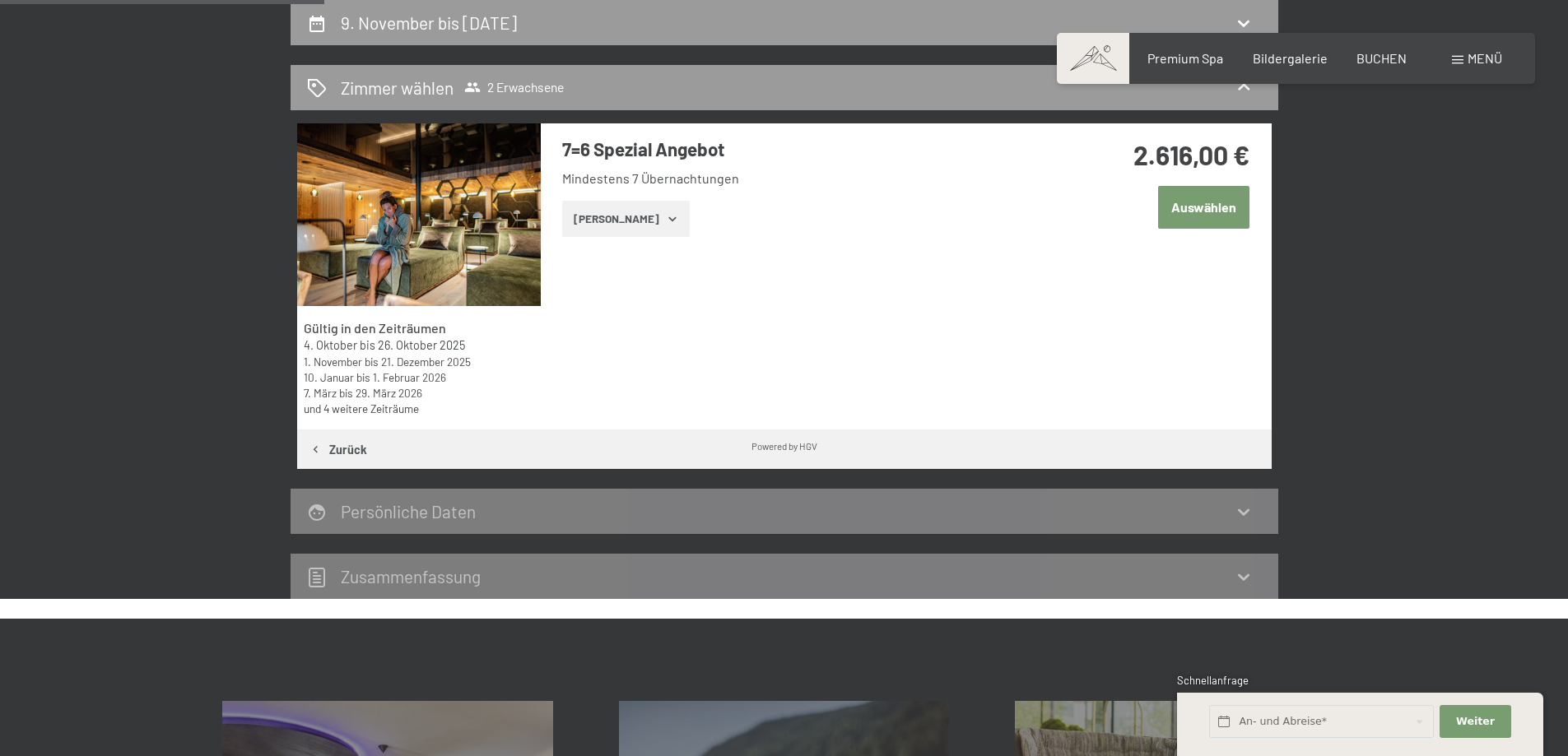
click at [466, 259] on img at bounding box center [419, 215] width 244 height 183
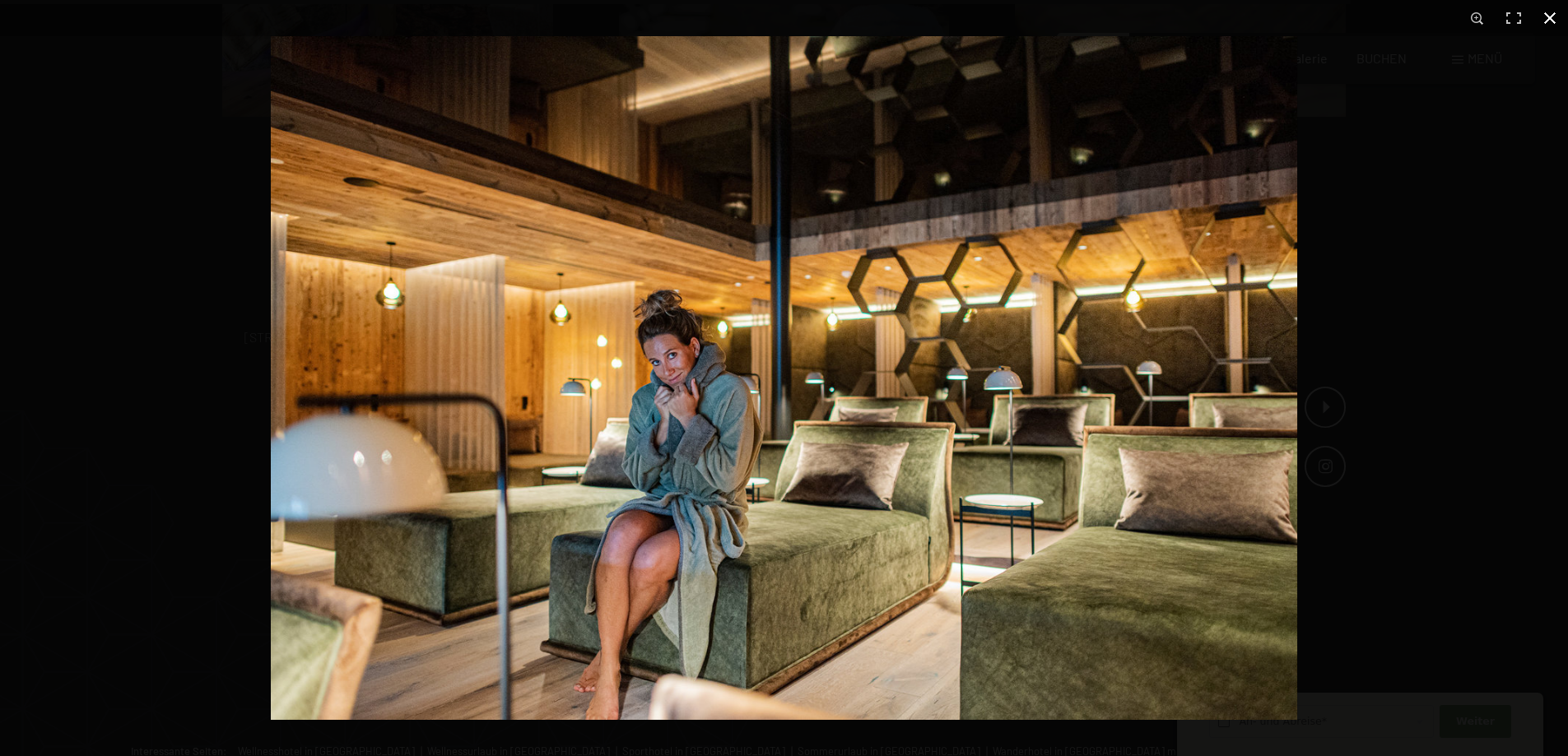
scroll to position [1231, 0]
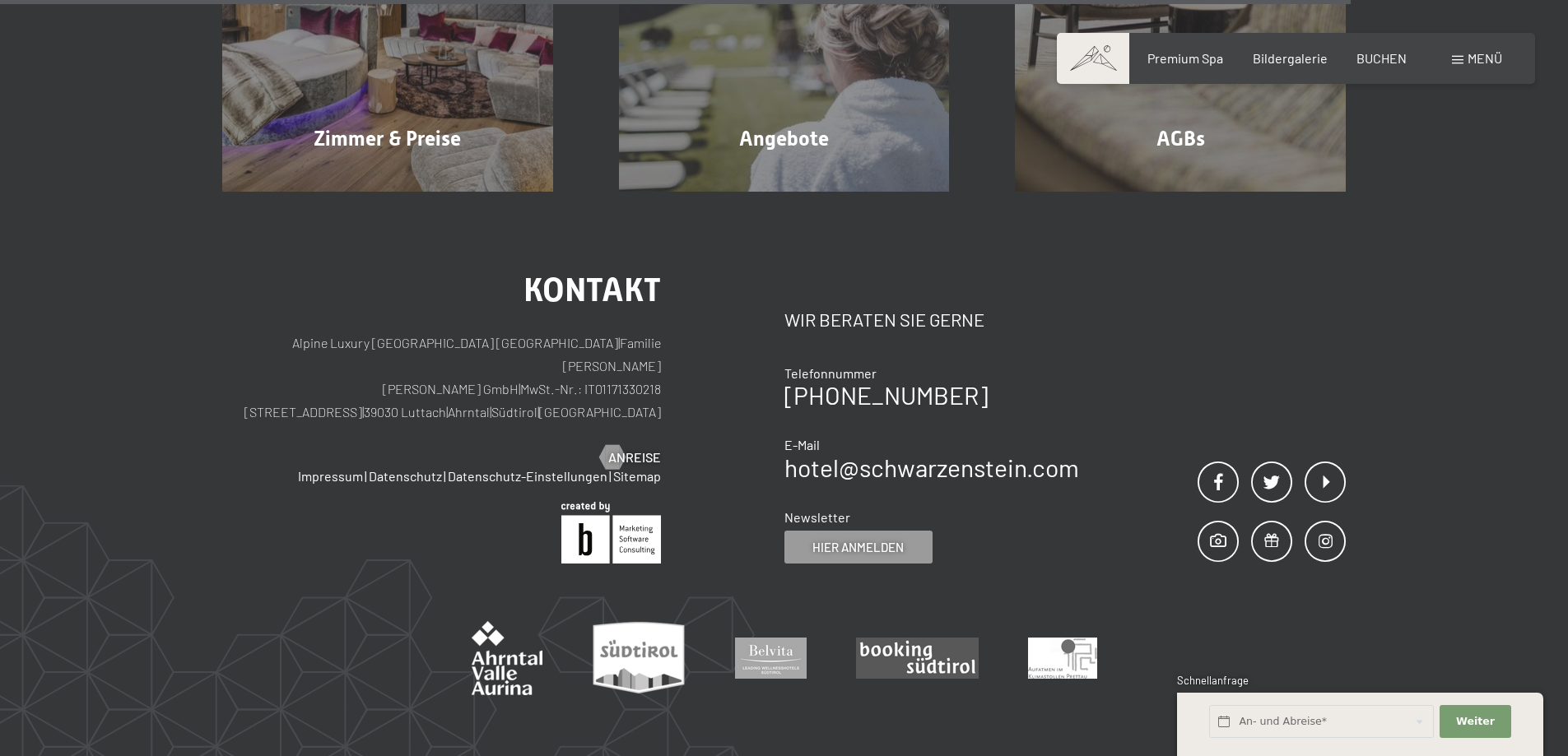
click at [0, 0] on button "button" at bounding box center [0, 0] width 0 height 0
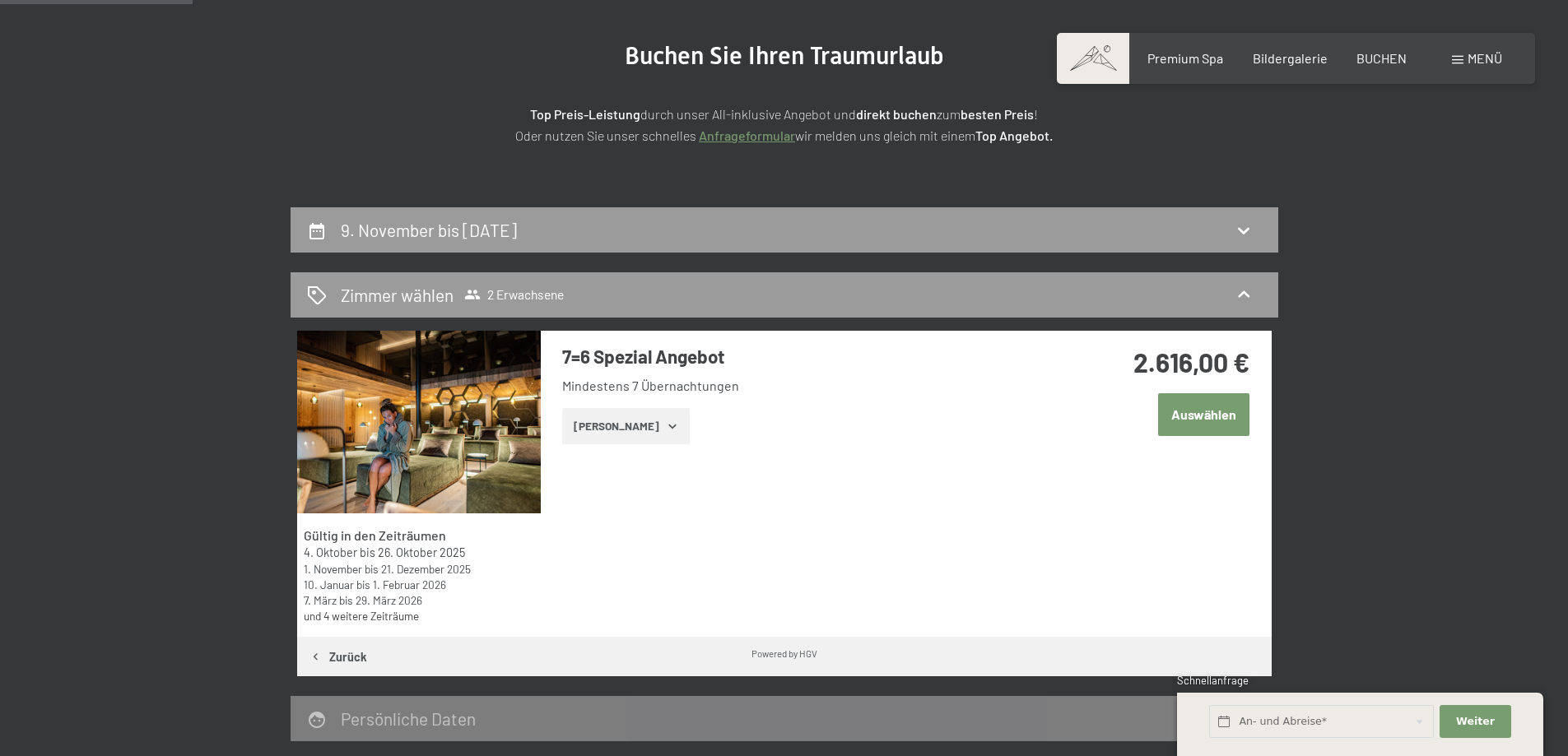
scroll to position [148, 0]
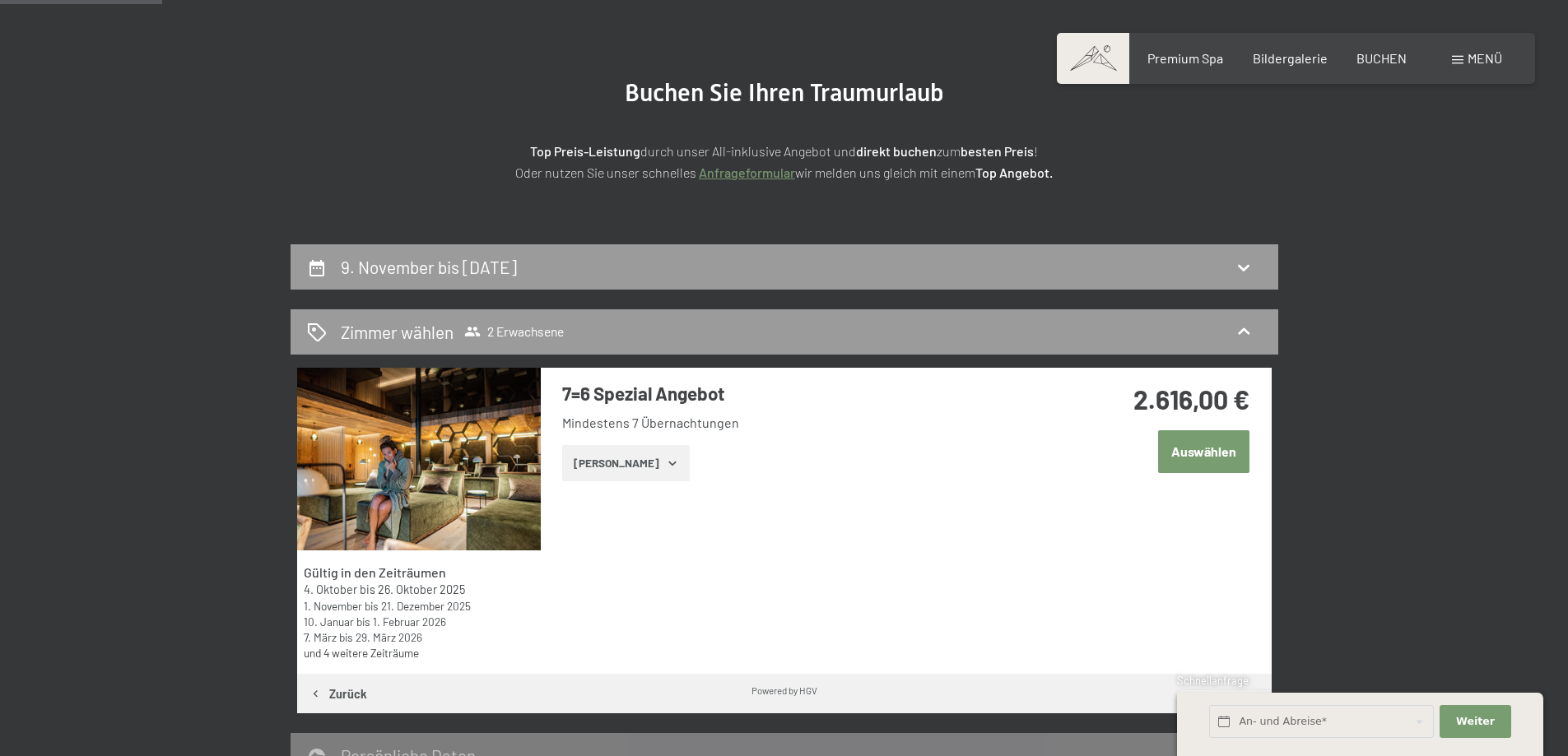
click at [602, 454] on button "[PERSON_NAME]" at bounding box center [625, 463] width 128 height 36
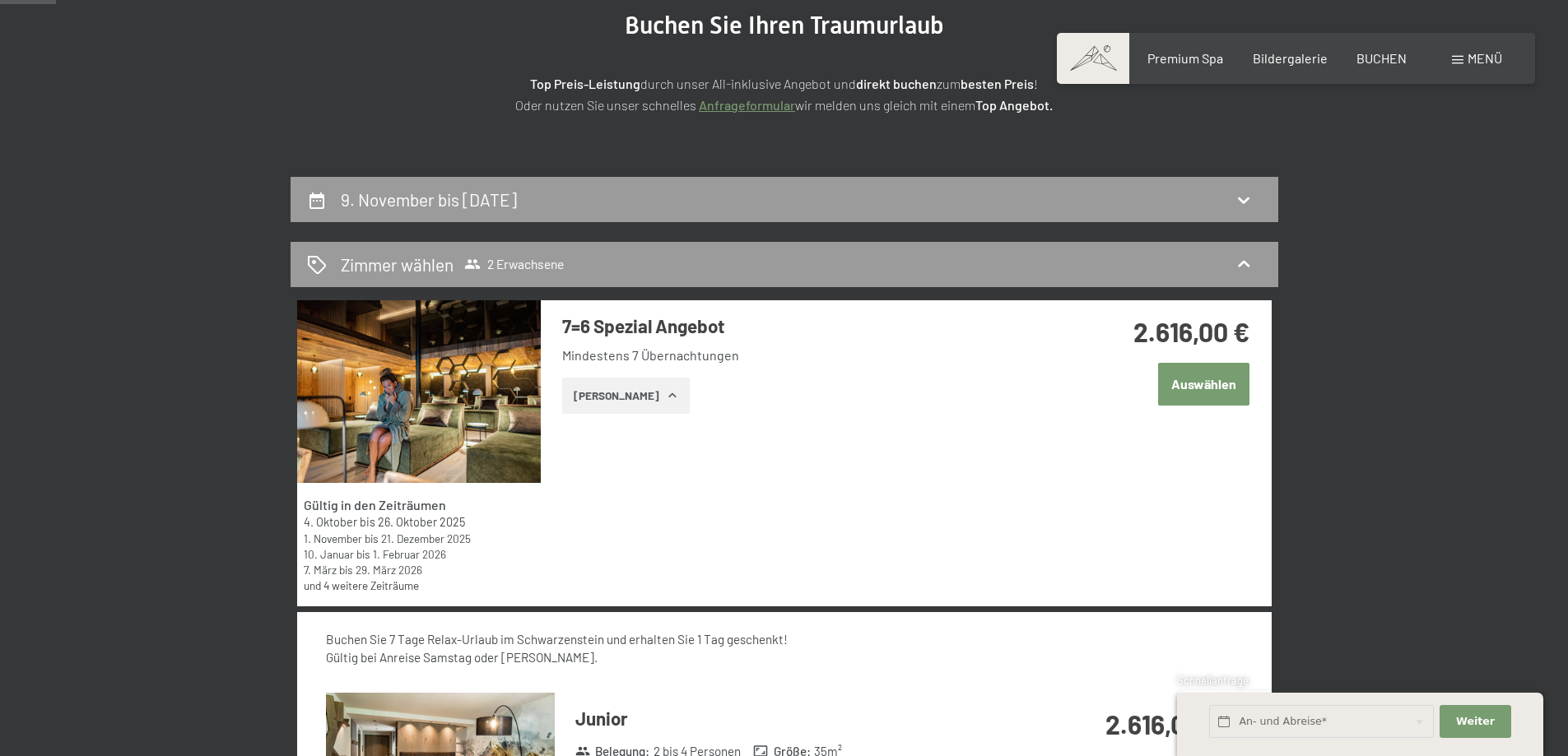
scroll to position [254, 0]
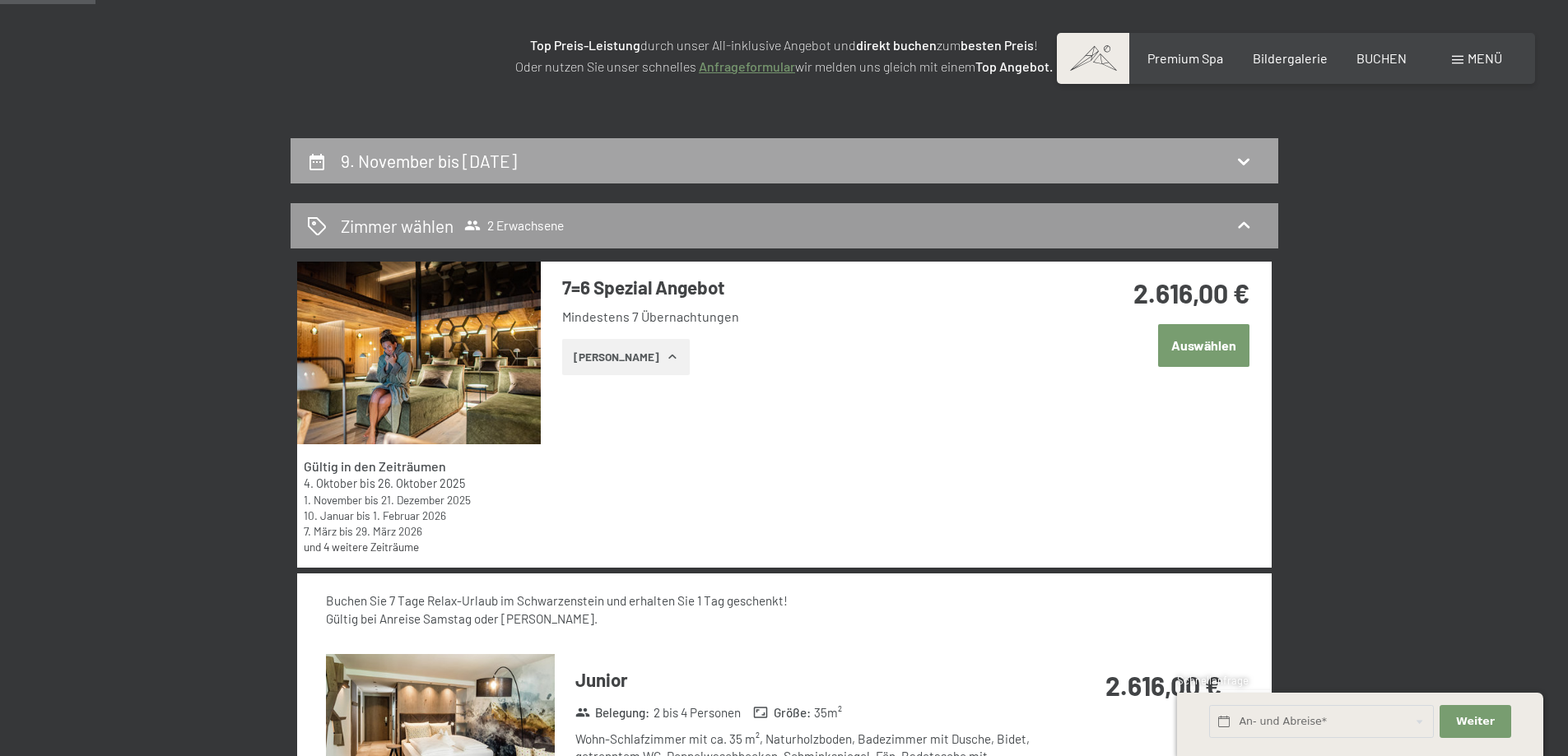
click at [517, 158] on h2 "9. November bis [DATE]" at bounding box center [429, 161] width 176 height 21
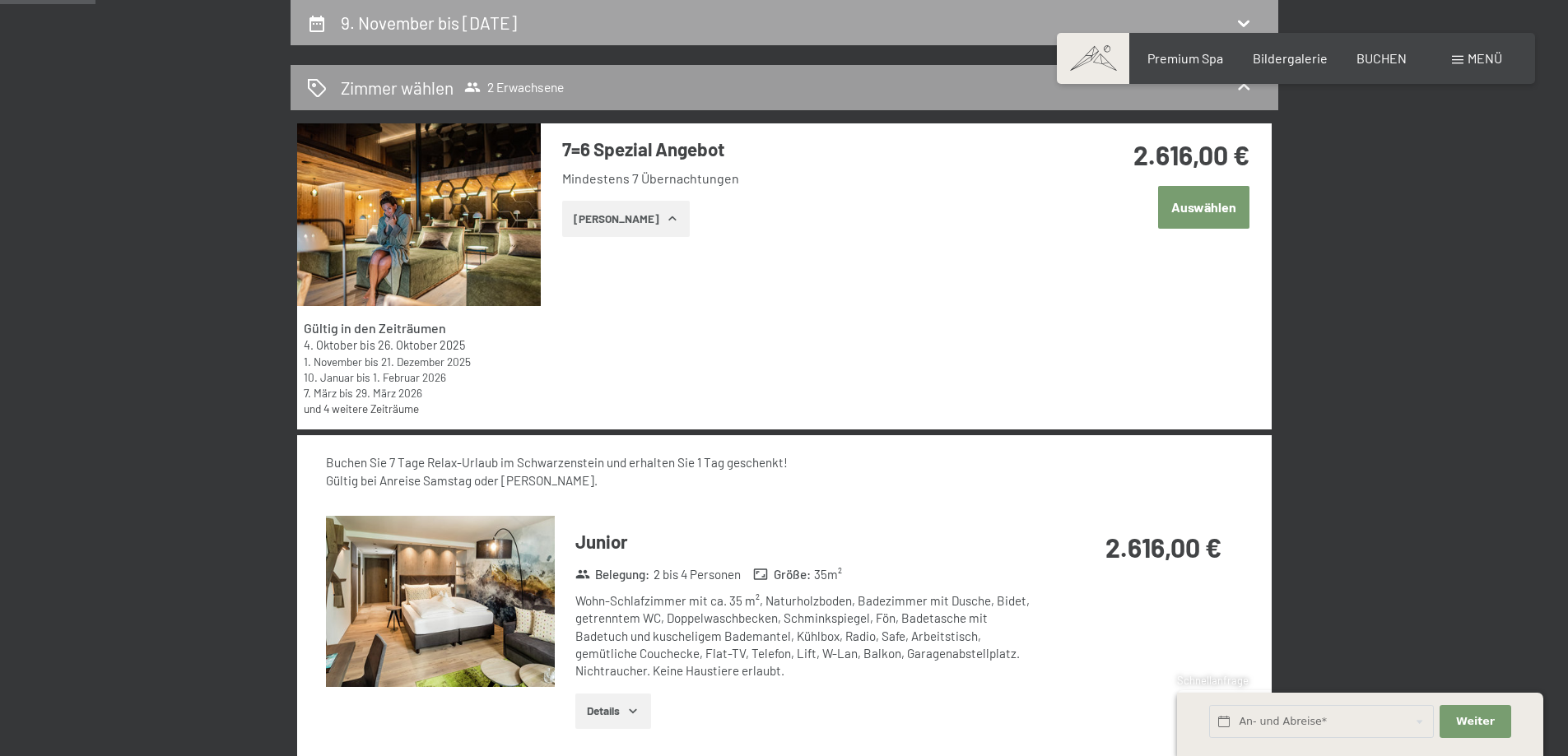
select select "[DATE]"
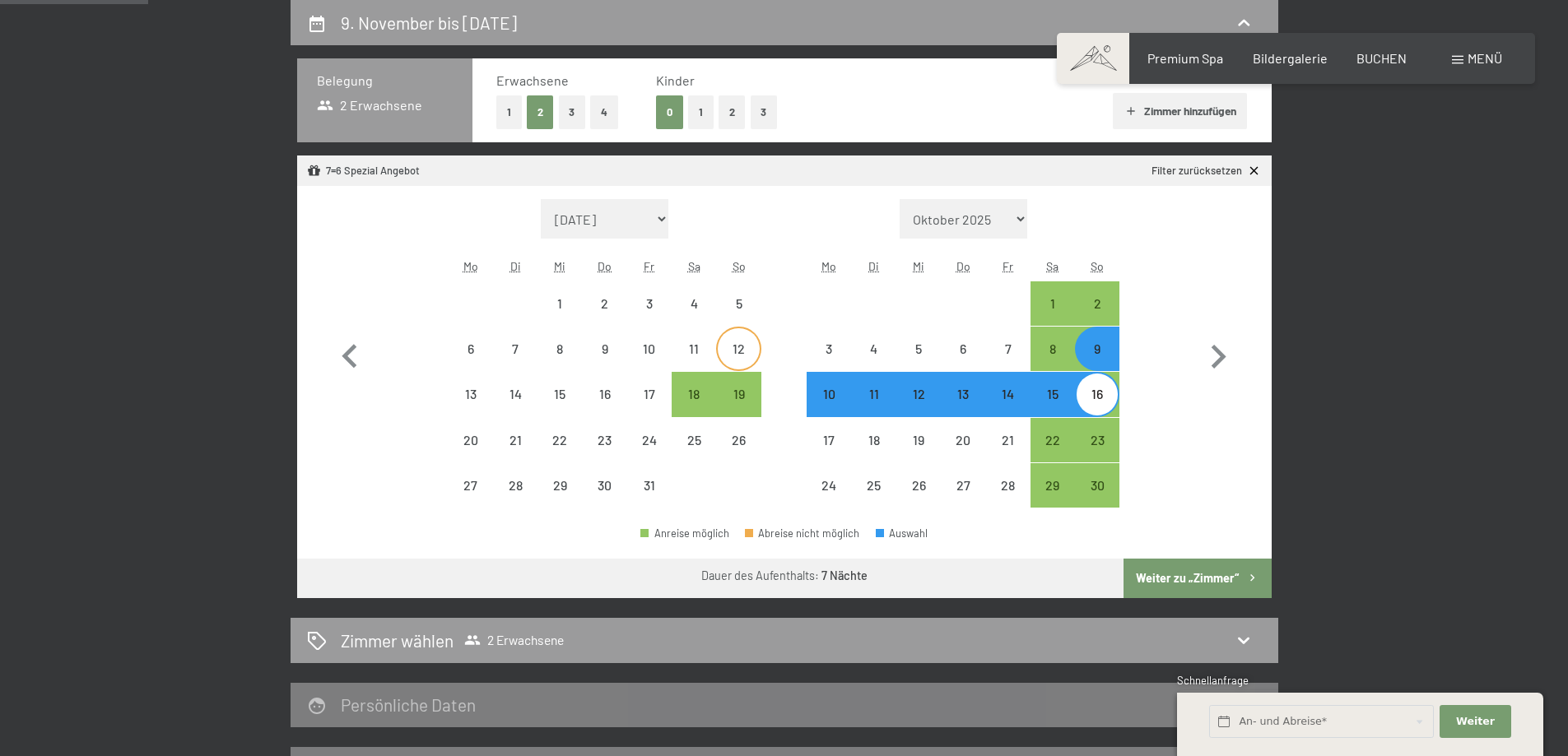
click at [742, 348] on div "12" at bounding box center [738, 363] width 41 height 41
select select "[DATE]"
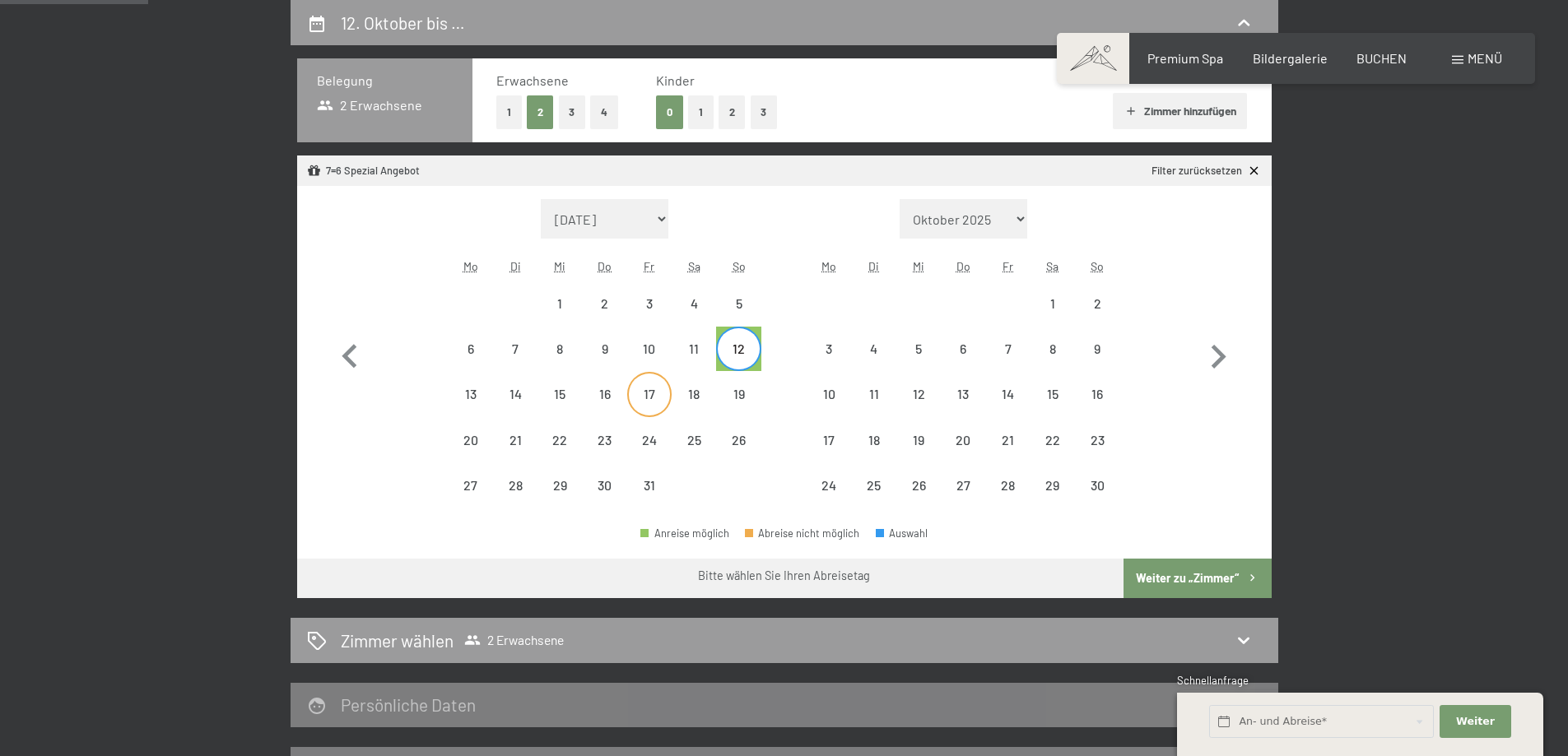
click at [653, 397] on div "17" at bounding box center [649, 408] width 41 height 41
select select "[DATE]"
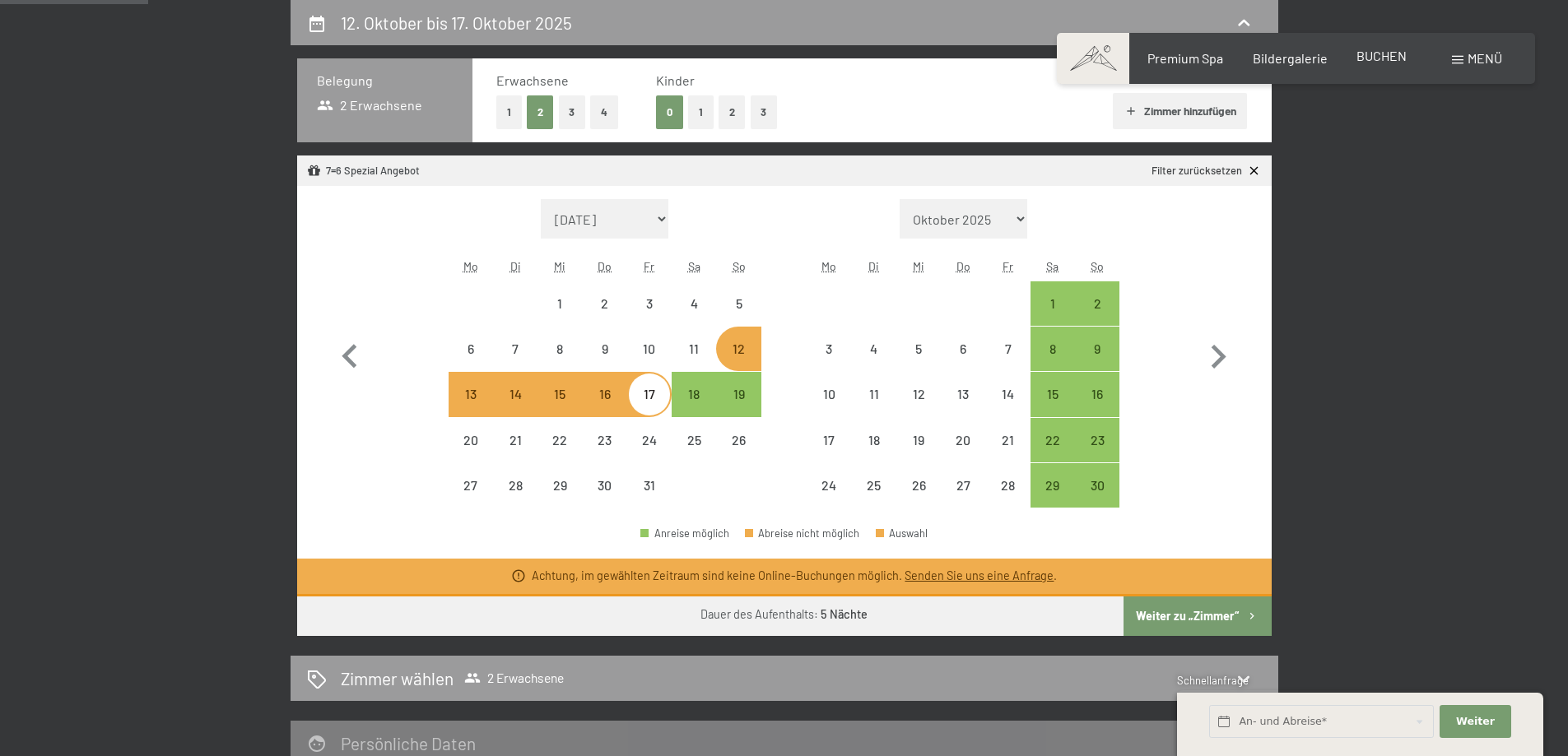
click at [1381, 56] on span "BUCHEN" at bounding box center [1381, 55] width 50 height 16
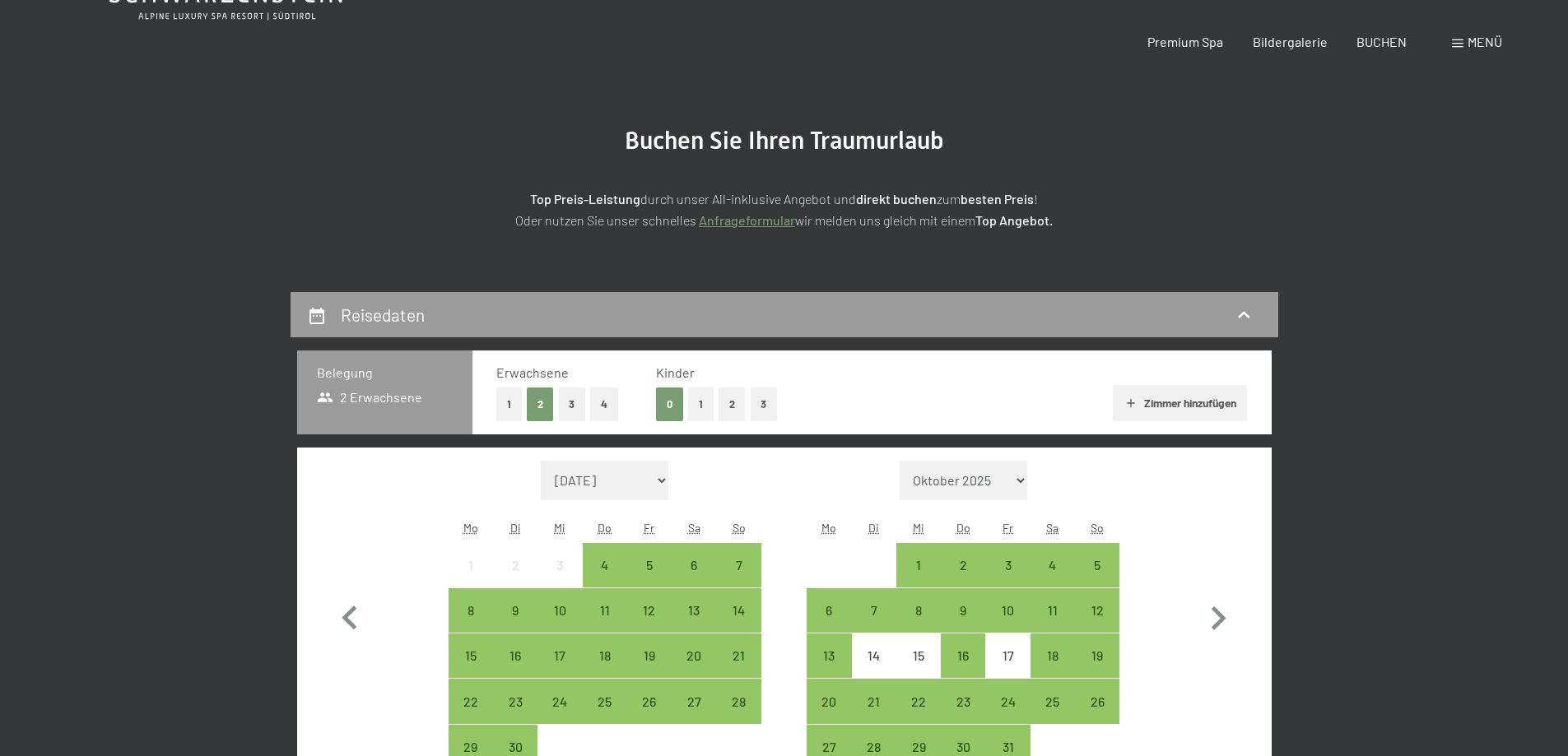
scroll to position [236, 0]
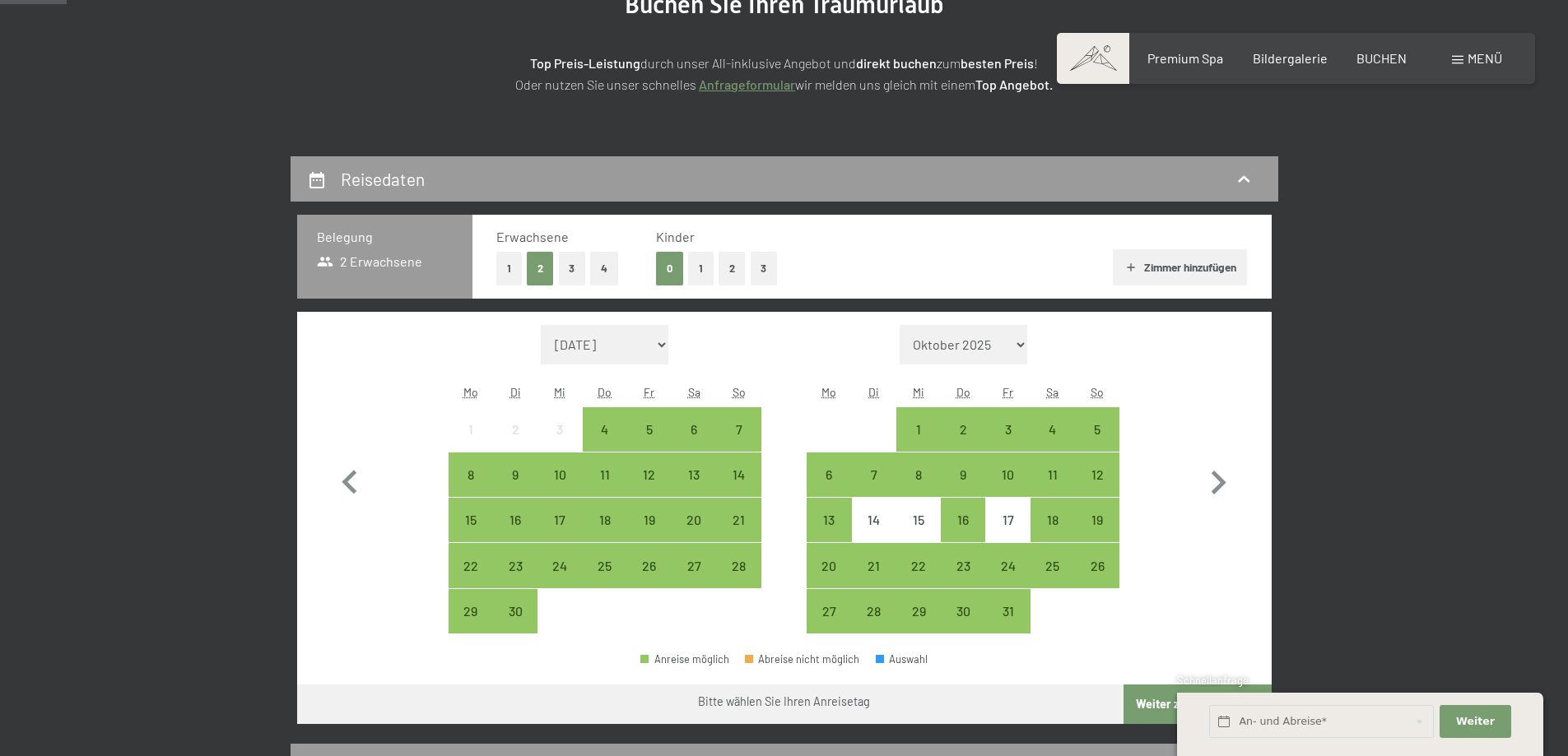
click at [569, 266] on button "3" at bounding box center [572, 268] width 27 height 34
click at [1094, 468] on div "12" at bounding box center [1098, 488] width 41 height 41
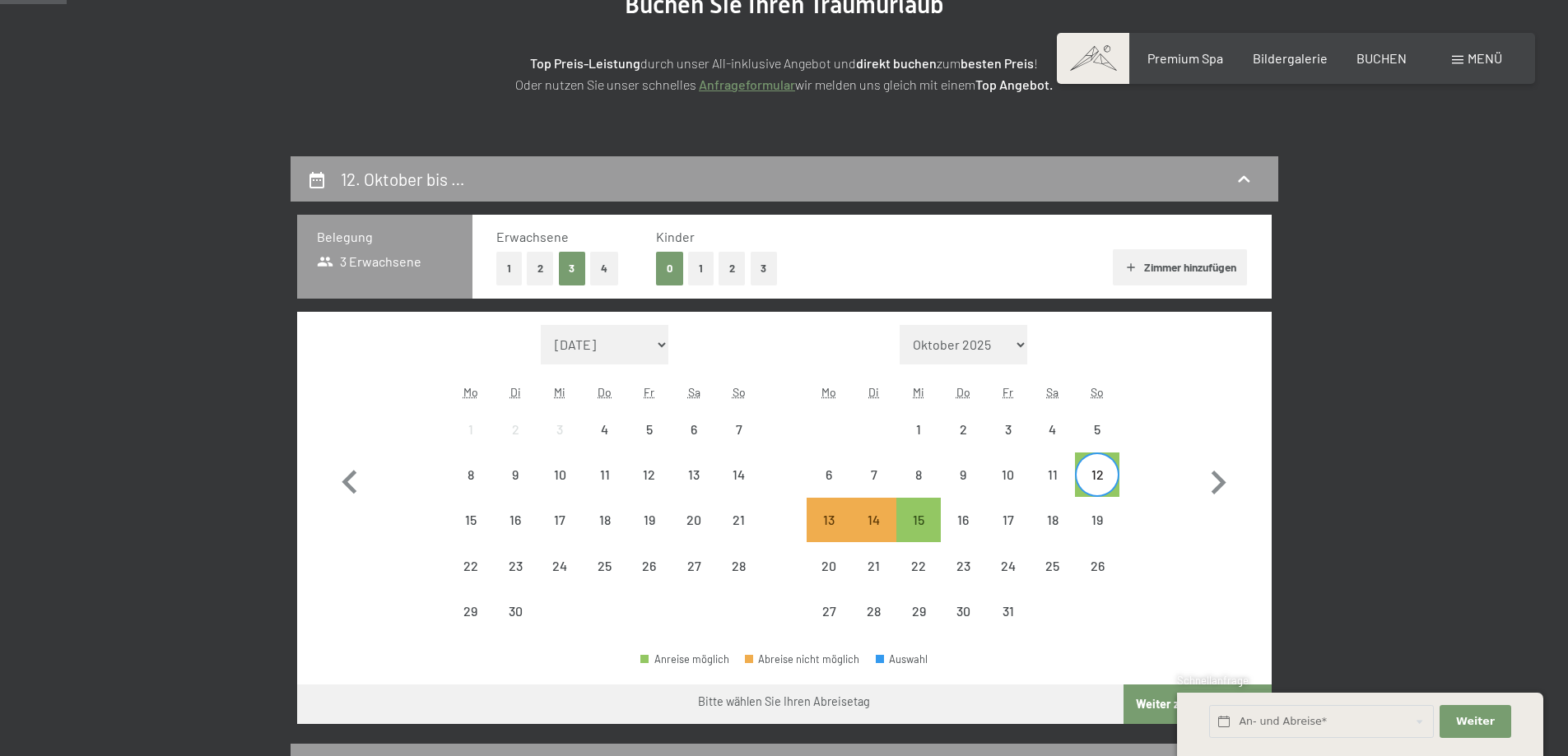
click at [1151, 708] on button "Weiter zu „Zimmer“" at bounding box center [1197, 704] width 147 height 40
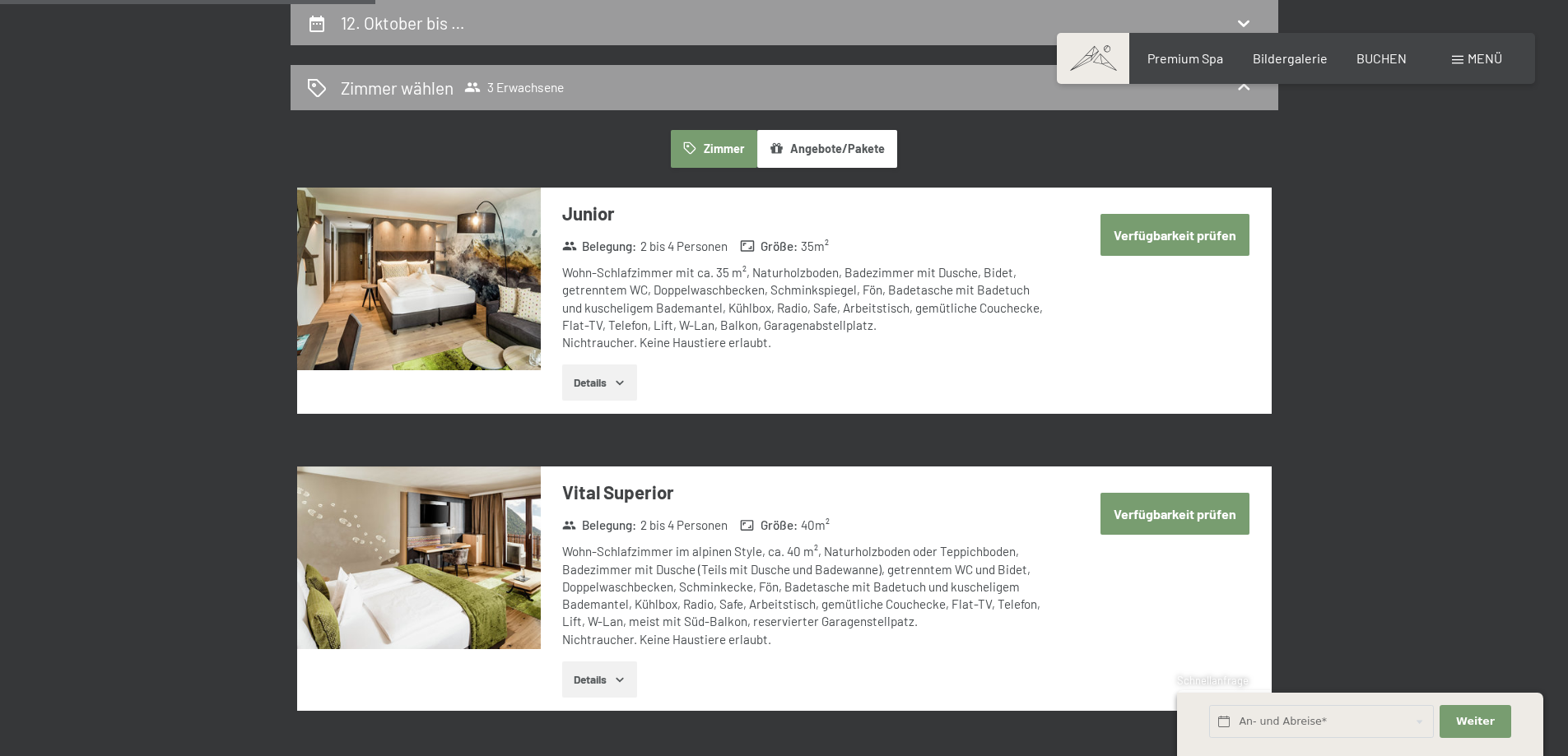
drag, startPoint x: 1464, startPoint y: 442, endPoint x: 1498, endPoint y: 403, distance: 51.7
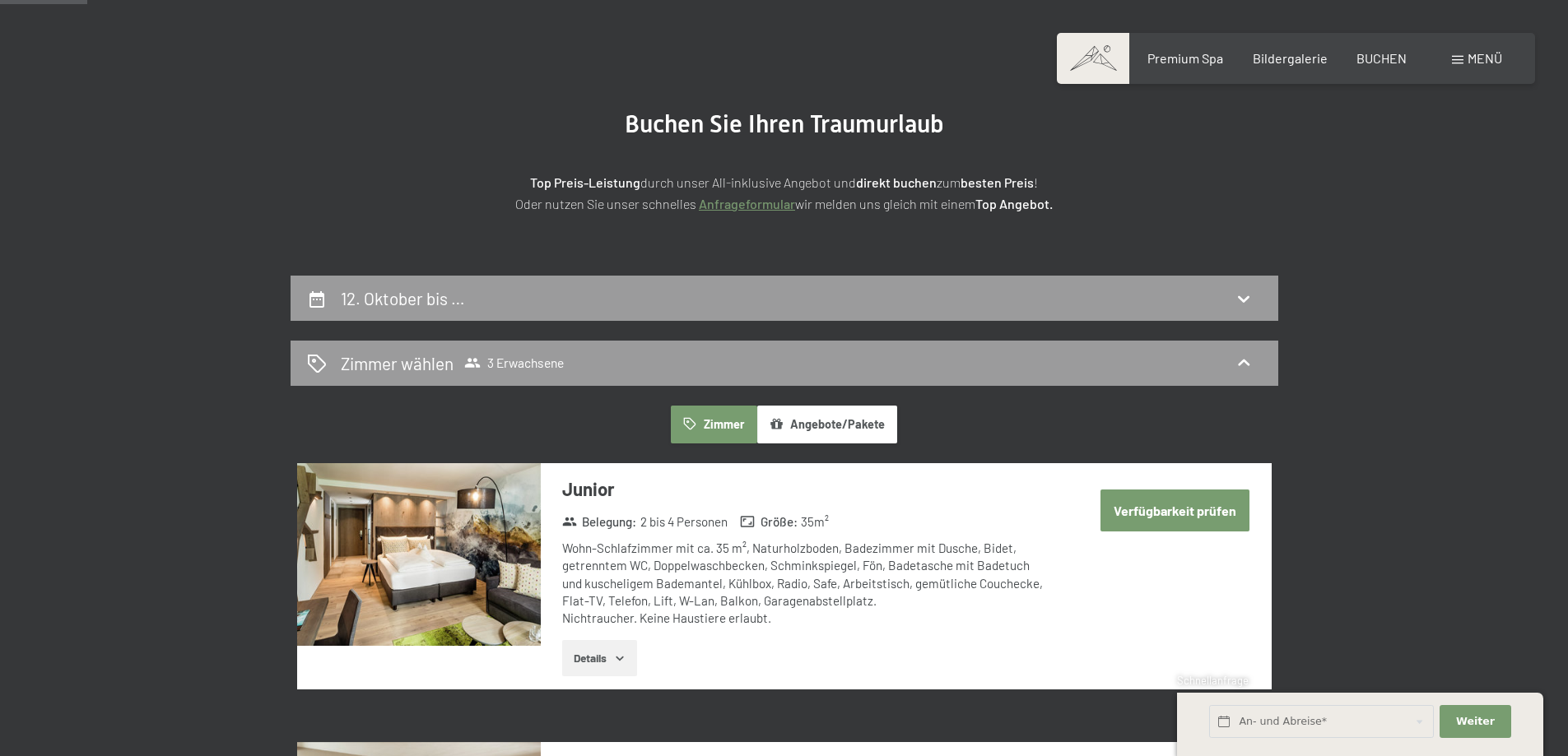
scroll to position [0, 0]
